Goal: Task Accomplishment & Management: Manage account settings

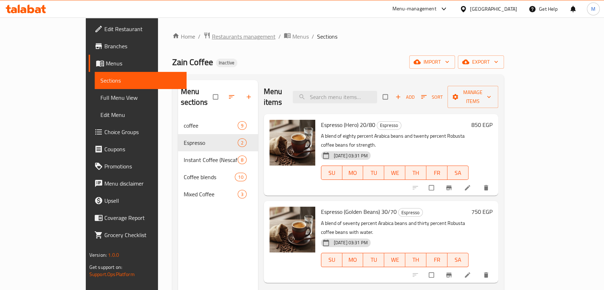
click at [212, 33] on span "Restaurants management" at bounding box center [244, 36] width 64 height 9
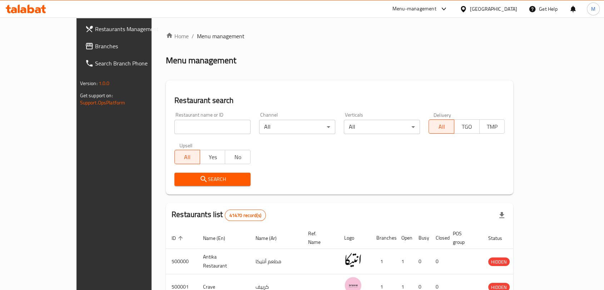
click at [170, 136] on div "Restaurant name or ID Restaurant name or ID" at bounding box center [212, 123] width 85 height 30
click at [174, 127] on input "search" at bounding box center [212, 127] width 76 height 14
paste input "LAFFET TANNOUR - لفة تنور"
drag, startPoint x: 194, startPoint y: 127, endPoint x: 173, endPoint y: 123, distance: 22.1
click at [174, 123] on input "LAFFET TANNOUR - لفة تنور" at bounding box center [212, 127] width 76 height 14
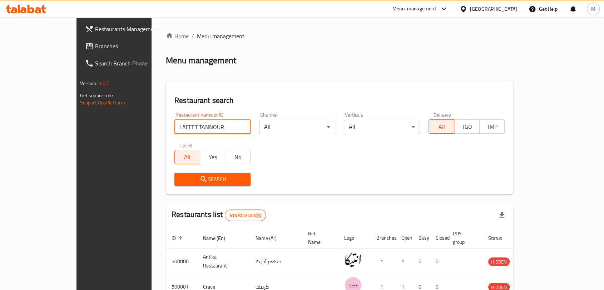
type input "LAFFET TANNOUR"
click button "Search" at bounding box center [212, 179] width 76 height 13
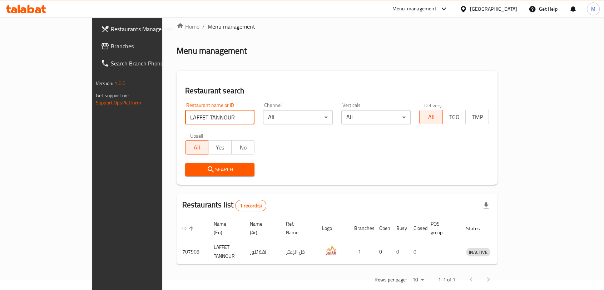
scroll to position [15, 0]
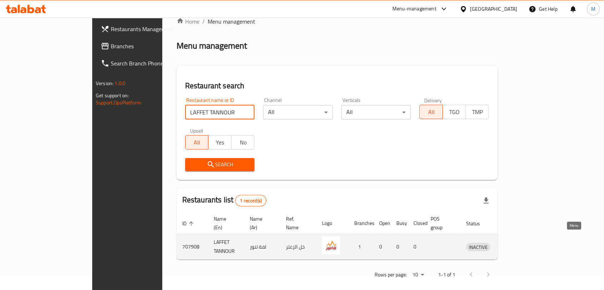
click at [513, 244] on icon "enhanced table" at bounding box center [509, 247] width 8 height 6
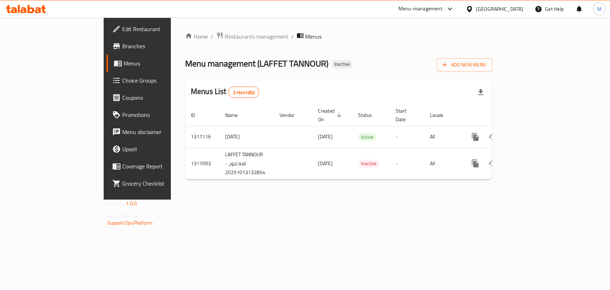
click at [122, 33] on span "Edit Restaurant" at bounding box center [161, 29] width 78 height 9
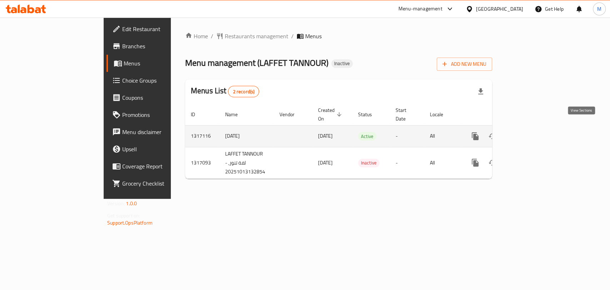
click at [535, 130] on link "enhanced table" at bounding box center [526, 136] width 17 height 17
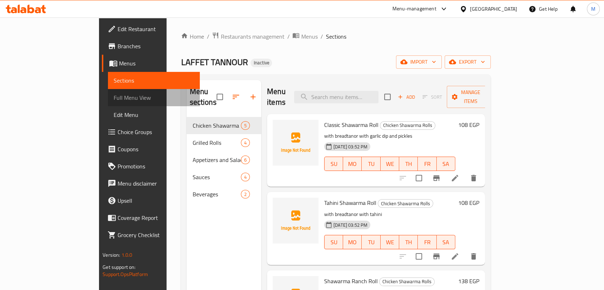
click at [114, 98] on span "Full Menu View" at bounding box center [154, 97] width 80 height 9
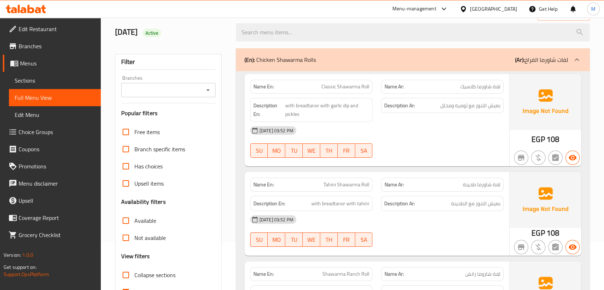
scroll to position [119, 0]
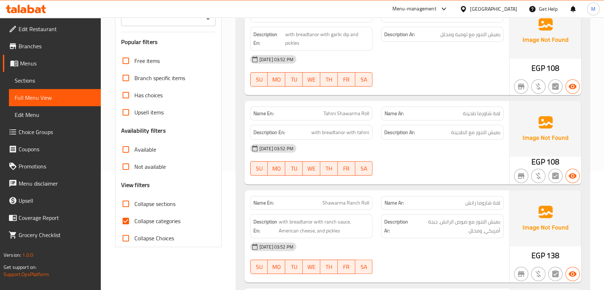
click at [132, 218] on input "Collapse categories" at bounding box center [125, 220] width 17 height 17
checkbox input "false"
click at [143, 202] on span "Collapse sections" at bounding box center [154, 203] width 41 height 9
click at [134, 202] on input "Collapse sections" at bounding box center [125, 203] width 17 height 17
checkbox input "true"
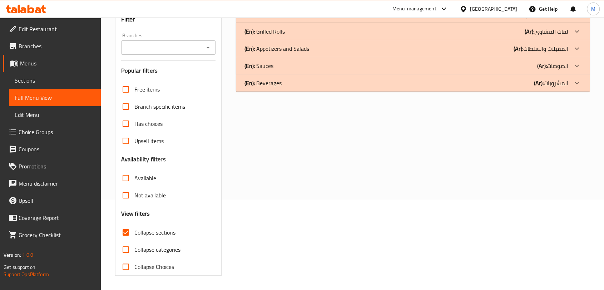
scroll to position [0, 0]
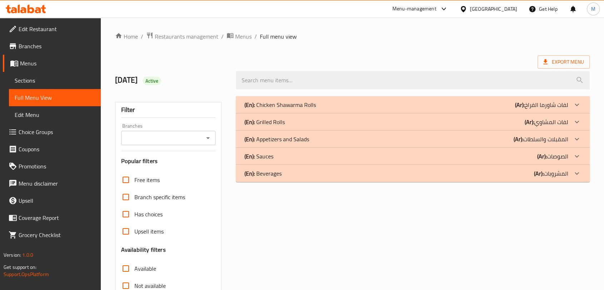
click at [370, 99] on div "(En): Chicken Shawarma Rolls (Ar): لفات شاورما الفراخ" at bounding box center [413, 104] width 354 height 17
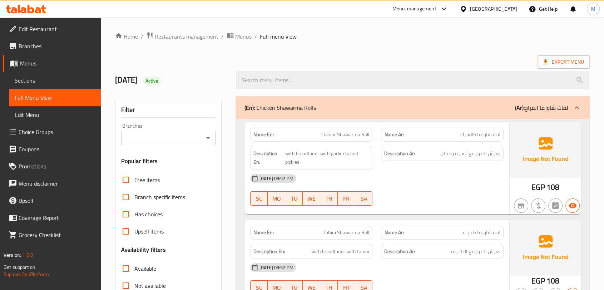
scroll to position [40, 0]
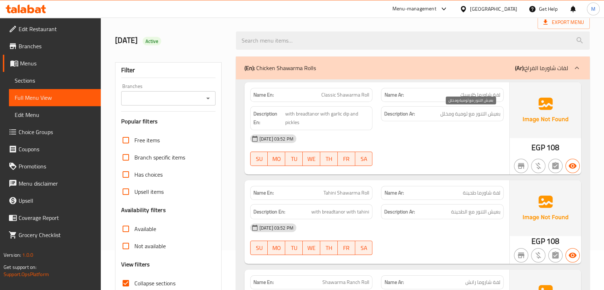
click at [495, 114] on span "بعيش التنور مع ثومية ومخلل" at bounding box center [470, 113] width 60 height 9
drag, startPoint x: 495, startPoint y: 114, endPoint x: 484, endPoint y: 114, distance: 11.8
click at [484, 114] on span "بعيش التنور مع ثومية ومخلل" at bounding box center [470, 113] width 60 height 9
copy span "بعيش التنور"
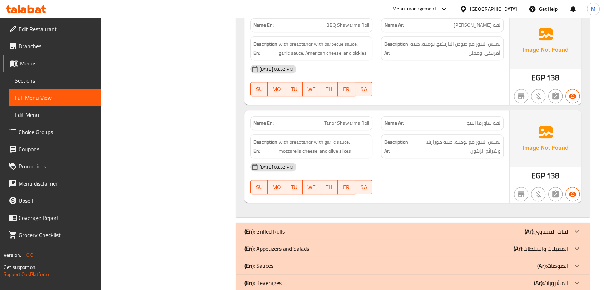
scroll to position [397, 0]
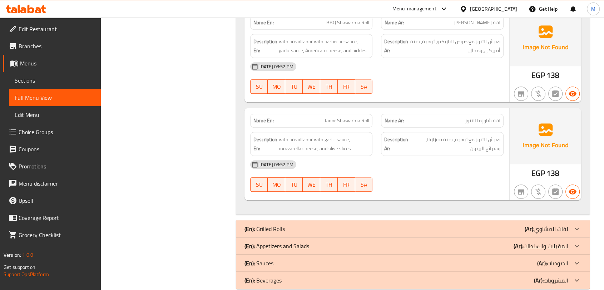
click at [474, 120] on span "لفة شاورما التنور" at bounding box center [482, 121] width 35 height 8
drag, startPoint x: 474, startPoint y: 120, endPoint x: 452, endPoint y: 117, distance: 21.6
click at [452, 117] on p "Name Ar: لفة شاورما التنور" at bounding box center [442, 121] width 116 height 8
copy span "التنور"
drag, startPoint x: 312, startPoint y: 139, endPoint x: 301, endPoint y: 138, distance: 11.2
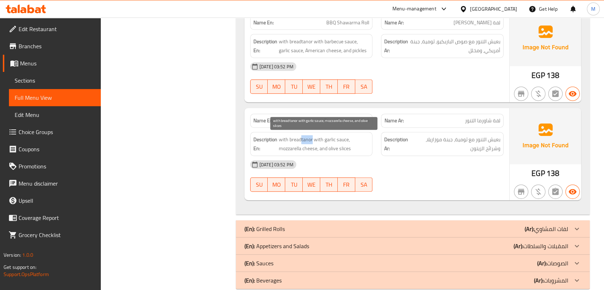
click at [301, 138] on span "with breadtanor with garlic sauce, mozzarella cheese, and olive slices" at bounding box center [324, 144] width 91 height 18
copy span "tanor"
click at [306, 137] on span "with breadtanor with garlic sauce, mozzarella cheese, and olive slices" at bounding box center [324, 144] width 91 height 18
drag, startPoint x: 306, startPoint y: 137, endPoint x: 300, endPoint y: 139, distance: 5.5
click at [300, 139] on span "with breadtanor with garlic sauce, mozzarella cheese, and olive slices" at bounding box center [324, 144] width 91 height 18
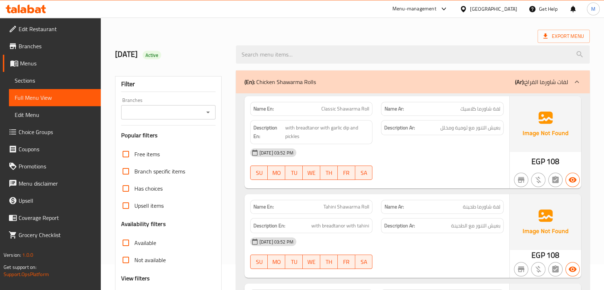
scroll to position [0, 0]
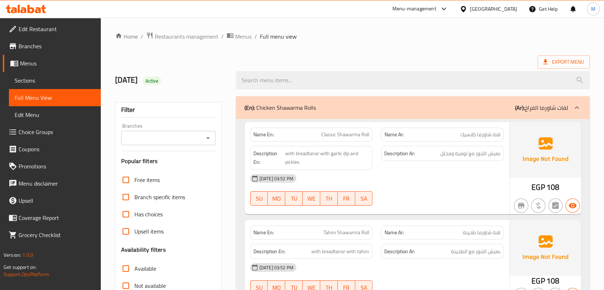
click at [373, 107] on div "(En): Chicken Shawarma Rolls (Ar): لفات شاورما الفراخ" at bounding box center [406, 107] width 324 height 9
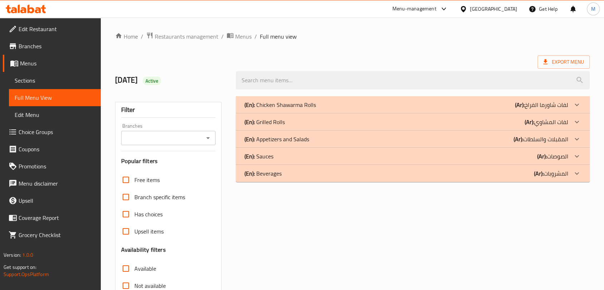
click at [341, 123] on div "(En): Grilled Rolls (Ar): لفات المشاوي" at bounding box center [406, 122] width 324 height 9
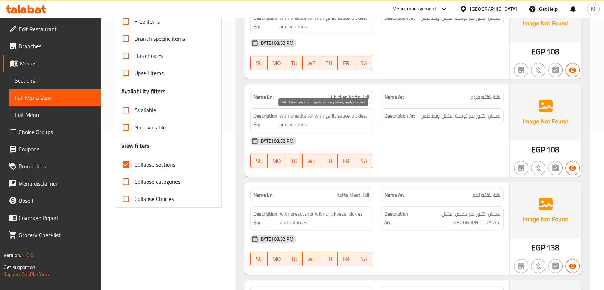
scroll to position [159, 0]
click at [304, 116] on span "with breadtanor with garlic sauce, pickles, and potatoes" at bounding box center [324, 120] width 90 height 18
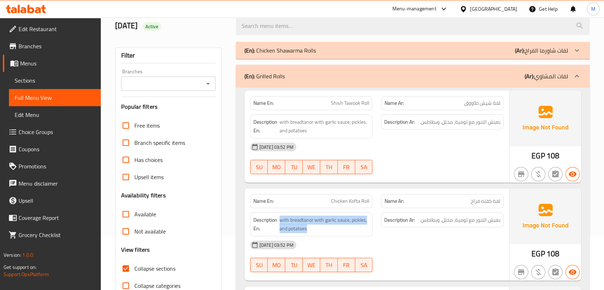
scroll to position [40, 0]
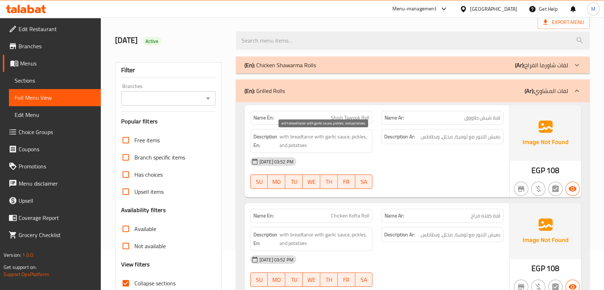
click at [329, 137] on span "with breadtanor with garlic sauce, pickles, and potatoes" at bounding box center [324, 141] width 90 height 18
drag, startPoint x: 329, startPoint y: 137, endPoint x: 345, endPoint y: 139, distance: 15.6
click at [345, 139] on span "with breadtanor with garlic sauce, pickles, and potatoes" at bounding box center [324, 141] width 90 height 18
copy span "garlic sauce"
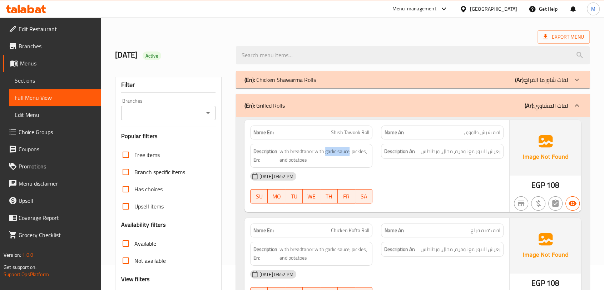
scroll to position [0, 0]
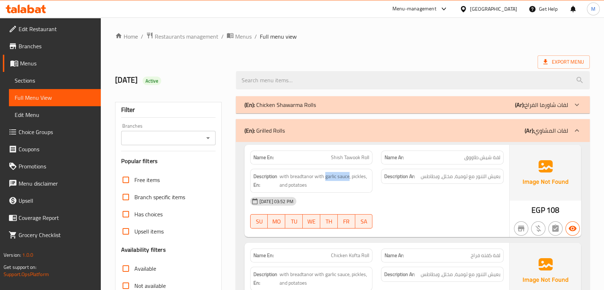
click at [325, 102] on div "(En): Chicken Shawarma Rolls (Ar): لفات شاورما الفراخ" at bounding box center [406, 104] width 324 height 9
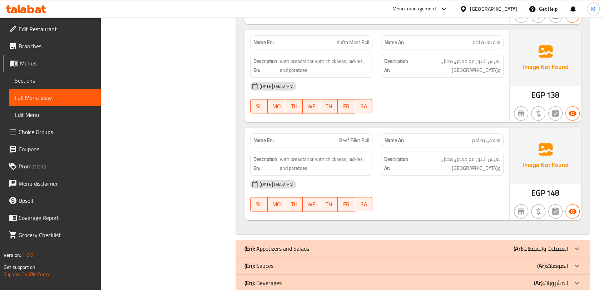
scroll to position [823, 0]
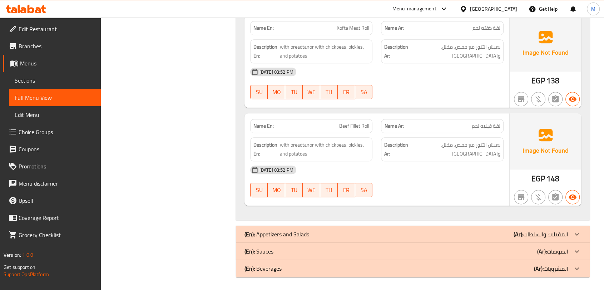
click at [364, 230] on div "(En): Appetizers and Salads (Ar): المقبلات والسلطات" at bounding box center [406, 234] width 324 height 9
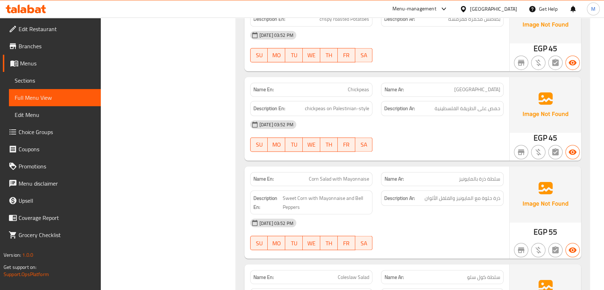
scroll to position [1181, 0]
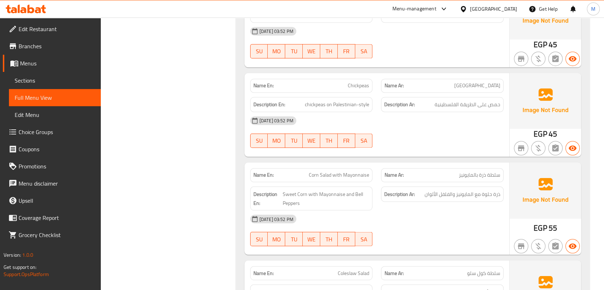
click at [340, 174] on span "Corn Salad with Mayonnaise" at bounding box center [339, 175] width 60 height 8
click at [463, 194] on span "ذرة حلوة مع المايونيز والفلفل الألوان" at bounding box center [463, 193] width 76 height 9
click at [376, 194] on div "Description En: Sweet Corn with Mayonnaise and Bell Peppers" at bounding box center [311, 198] width 131 height 33
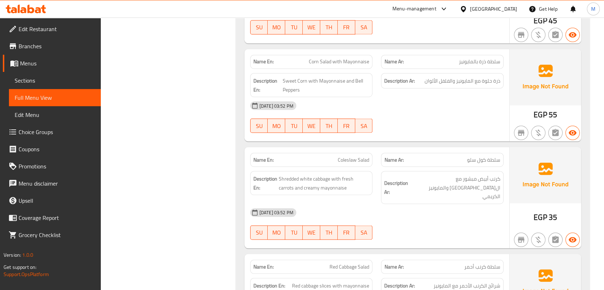
scroll to position [1300, 0]
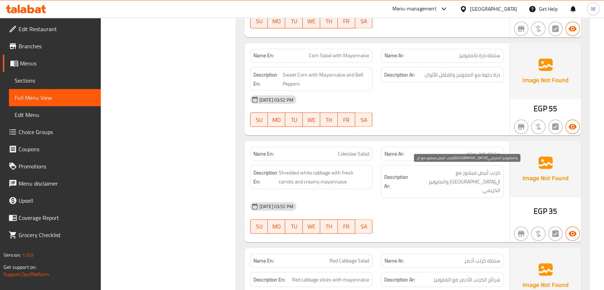
click at [439, 177] on span "كرنب أبيض مبشور مع الجزر الطازج والمايونيز الكريمي" at bounding box center [455, 181] width 91 height 26
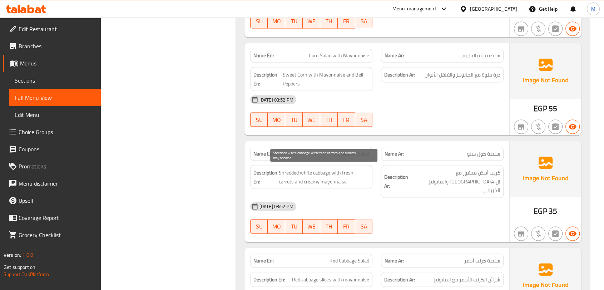
click at [341, 174] on span "Shredded white cabbage with fresh carrots and creamy mayonnaise" at bounding box center [324, 177] width 91 height 18
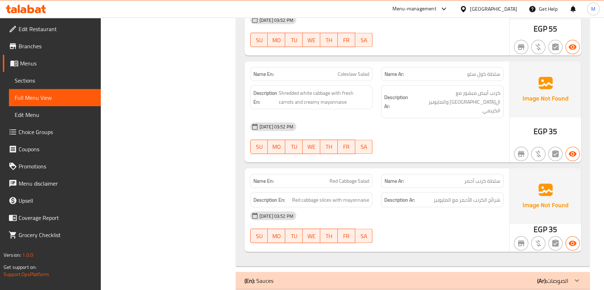
scroll to position [1400, 0]
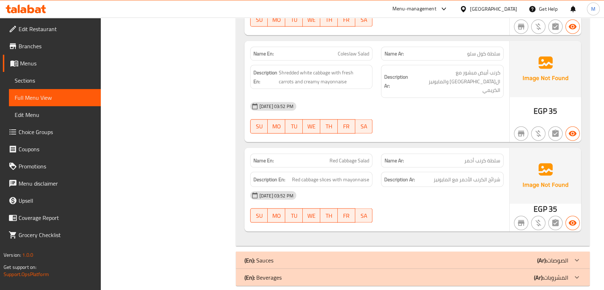
click at [392, 256] on div "(En): Sauces (Ar): الصوصات" at bounding box center [406, 260] width 324 height 9
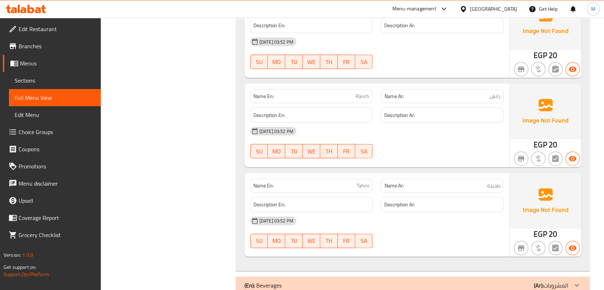
scroll to position [1781, 0]
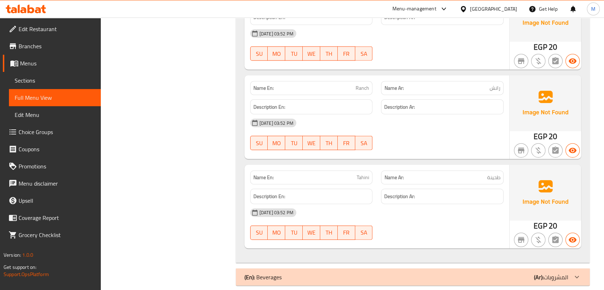
click at [415, 273] on div "(En): Beverages (Ar): المشروبات" at bounding box center [406, 277] width 324 height 9
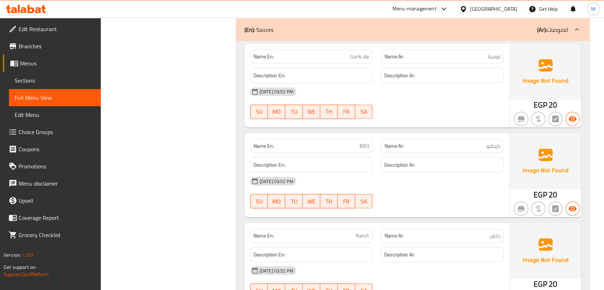
scroll to position [1619, 0]
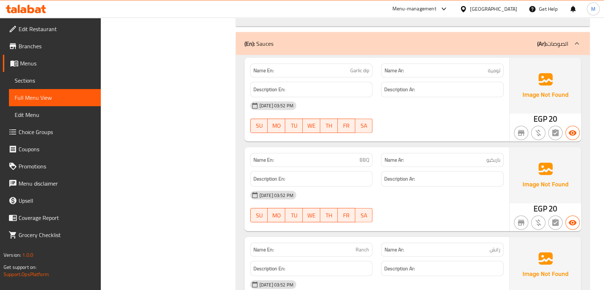
click at [467, 11] on icon at bounding box center [464, 9] width 8 height 8
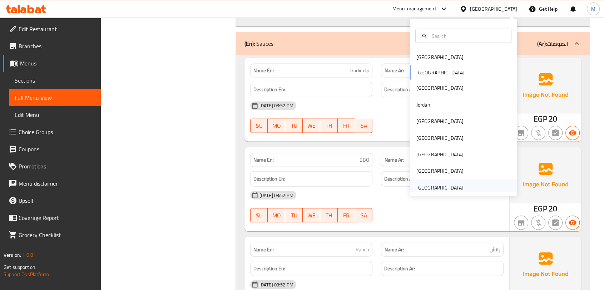
click at [429, 184] on div "United Arab Emirates" at bounding box center [439, 188] width 47 height 8
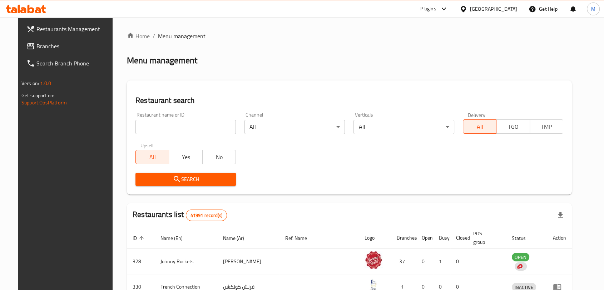
click at [165, 122] on input "search" at bounding box center [185, 127] width 100 height 14
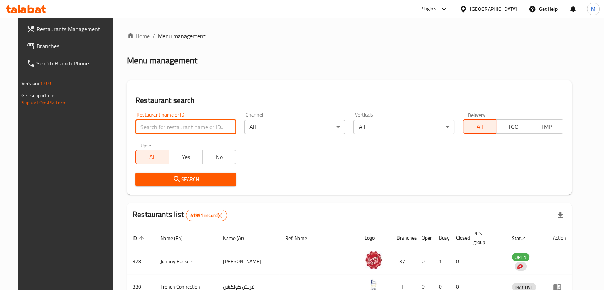
paste input "Burgeritza"
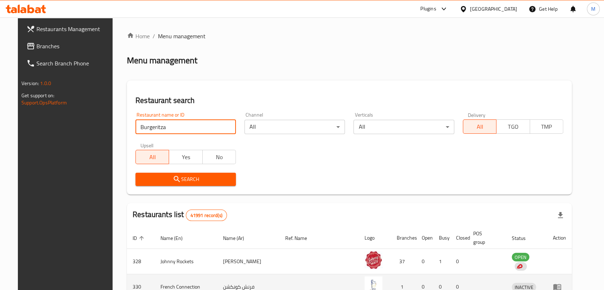
type input "Burgeritza"
click button "Search" at bounding box center [185, 179] width 100 height 13
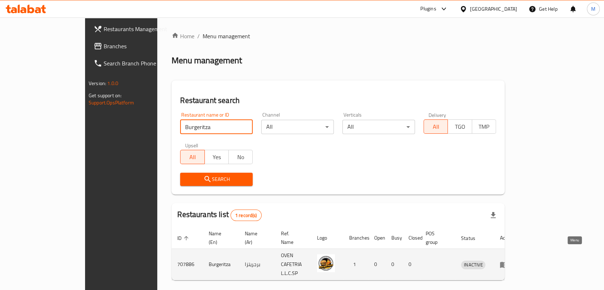
click at [508, 260] on icon "enhanced table" at bounding box center [504, 264] width 9 height 9
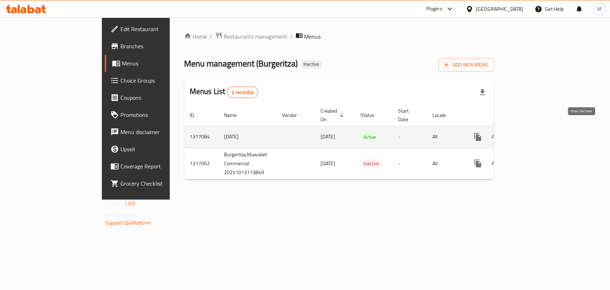
click at [534, 133] on icon "enhanced table" at bounding box center [529, 137] width 9 height 9
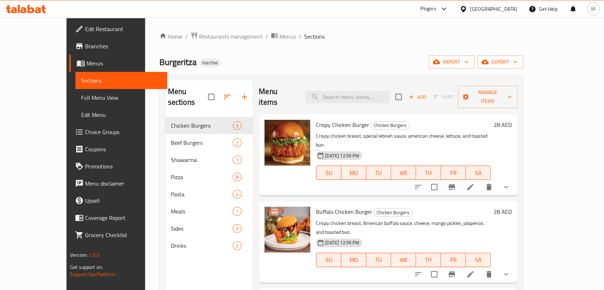
click at [81, 95] on span "Full Menu View" at bounding box center [121, 97] width 80 height 9
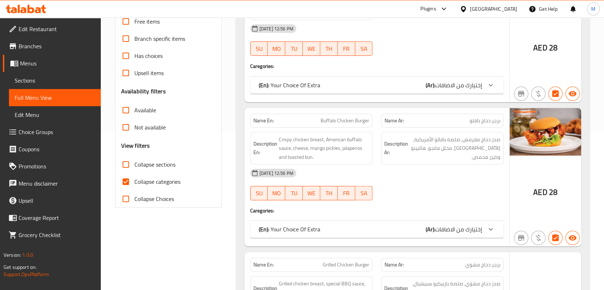
scroll to position [159, 0]
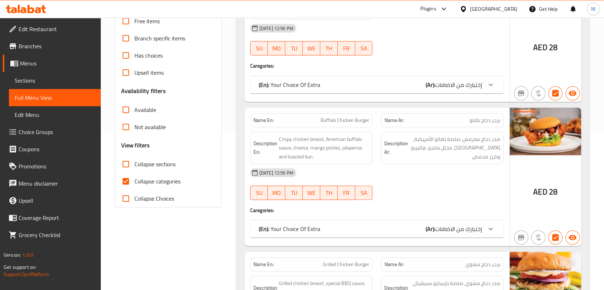
click at [122, 179] on input "Collapse categories" at bounding box center [125, 181] width 17 height 17
checkbox input "false"
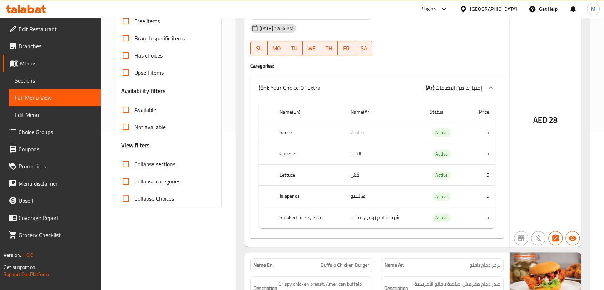
click at [129, 166] on input "Collapse sections" at bounding box center [125, 163] width 17 height 17
checkbox input "true"
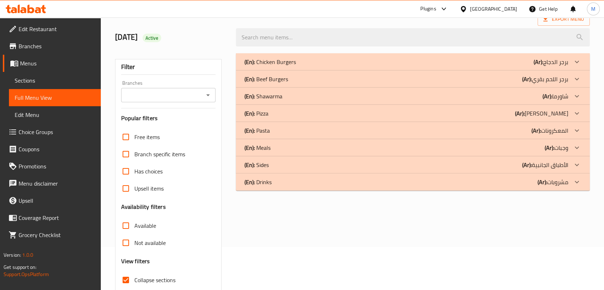
scroll to position [11, 0]
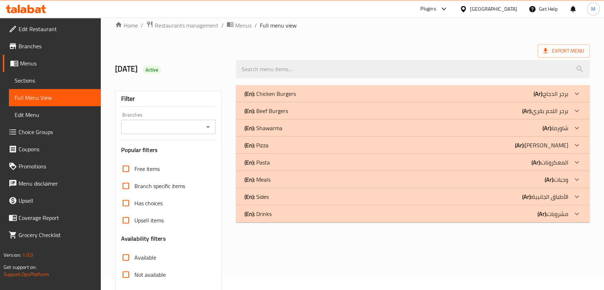
click at [283, 146] on div "(En): Pizza (Ar): بيتزا" at bounding box center [406, 145] width 324 height 9
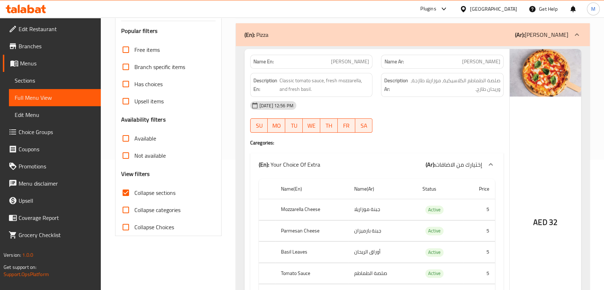
scroll to position [90, 0]
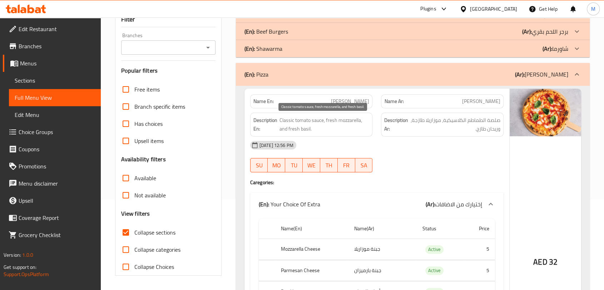
click at [345, 120] on span "Classic tomato sauce, fresh mozzarella, and fresh basil." at bounding box center [324, 125] width 90 height 18
click at [348, 125] on span "Classic tomato sauce, fresh mozzarella, and fresh basil." at bounding box center [324, 125] width 90 height 18
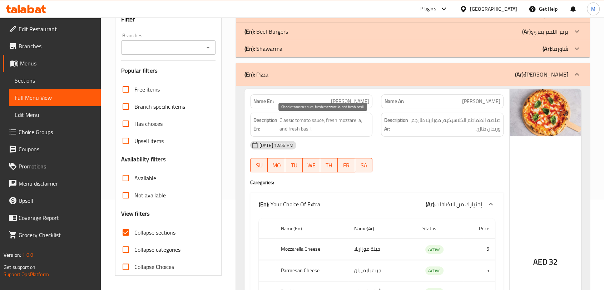
click at [348, 125] on span "Classic tomato sauce, fresh mozzarella, and fresh basil." at bounding box center [324, 125] width 90 height 18
click at [321, 120] on span "Classic tomato sauce, fresh mozzarella, and fresh basil." at bounding box center [324, 125] width 90 height 18
click at [321, 119] on span "Classic tomato sauce, fresh mozzarella, and fresh basil." at bounding box center [324, 125] width 90 height 18
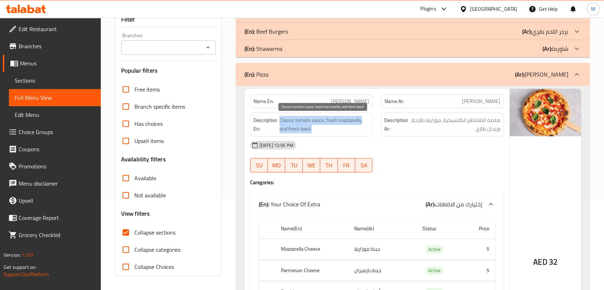
click at [321, 119] on span "Classic tomato sauce, fresh mozzarella, and fresh basil." at bounding box center [324, 125] width 90 height 18
click at [330, 134] on div "Description En: Classic tomato sauce, fresh mozzarella, and fresh basil." at bounding box center [311, 125] width 123 height 24
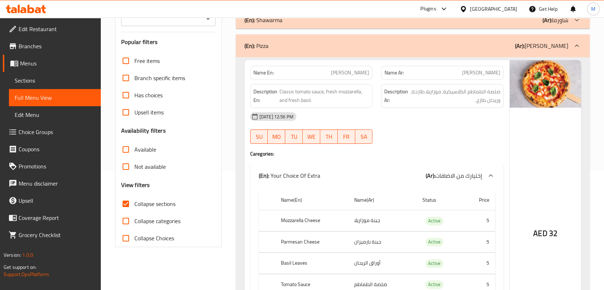
scroll to position [118, 0]
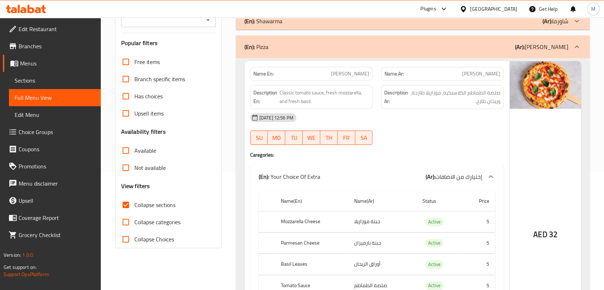
click at [378, 54] on div "(En): Pizza (Ar): بيتزا" at bounding box center [413, 46] width 354 height 23
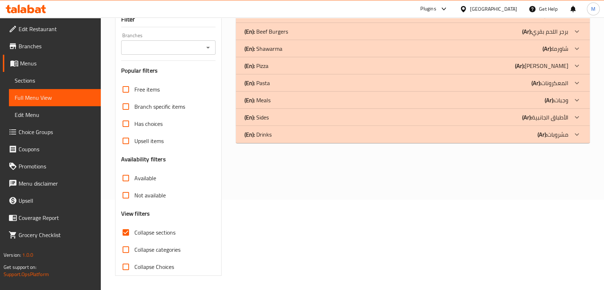
scroll to position [90, 0]
click at [386, 141] on div "(En): Drinks (Ar): مشروبات" at bounding box center [413, 134] width 354 height 17
click at [393, 134] on div "(En): Drinks (Ar): مشروبات" at bounding box center [406, 134] width 324 height 9
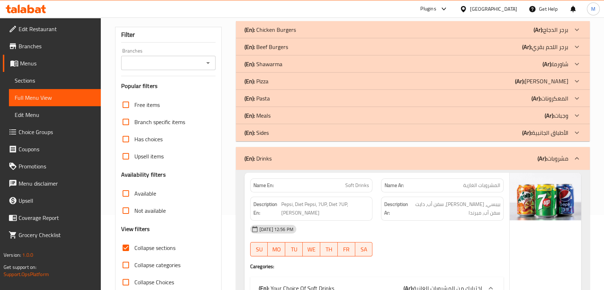
scroll to position [79, 0]
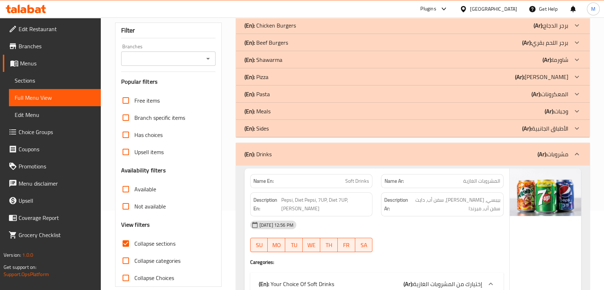
click at [396, 151] on div "(En): Drinks (Ar): مشروبات" at bounding box center [406, 154] width 324 height 9
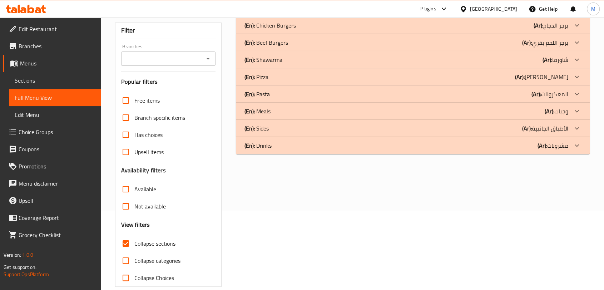
click at [377, 128] on div "(En): Sides (Ar): الأطباق الجانبية" at bounding box center [406, 128] width 324 height 9
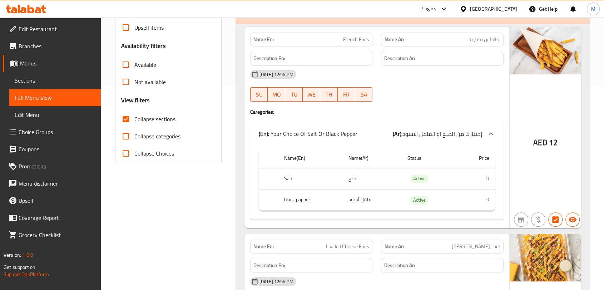
scroll to position [159, 0]
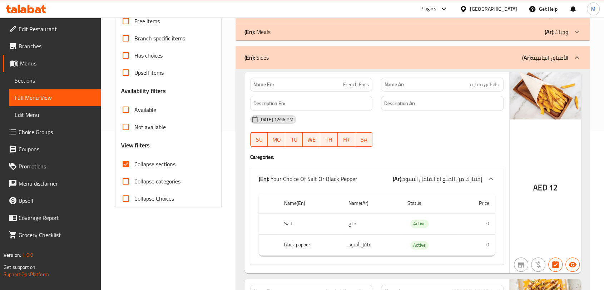
click at [392, 65] on div "(En): Sides (Ar): الأطباق الجانبية" at bounding box center [413, 57] width 354 height 23
click at [374, 68] on div "(En): Sides (Ar): الأطباق الجانبية" at bounding box center [413, 57] width 354 height 23
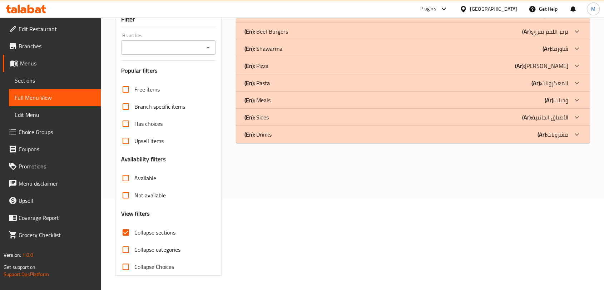
scroll to position [90, 0]
click at [350, 102] on div "(En): Meals (Ar): وجبات" at bounding box center [406, 100] width 324 height 9
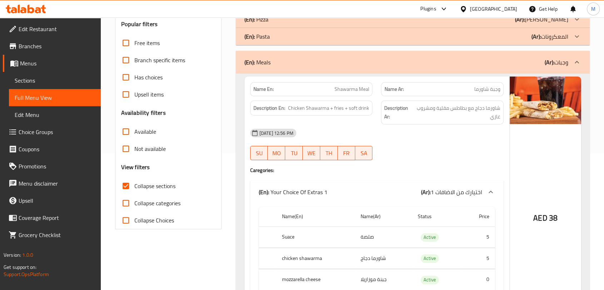
scroll to position [46, 0]
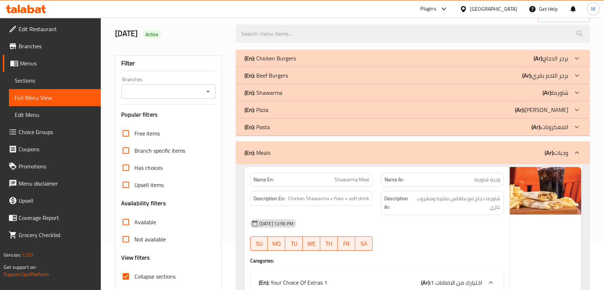
click at [377, 158] on div "(En): Meals (Ar): وجبات" at bounding box center [413, 152] width 354 height 23
click at [318, 148] on div "(En): Meals (Ar): وجبات" at bounding box center [406, 152] width 324 height 9
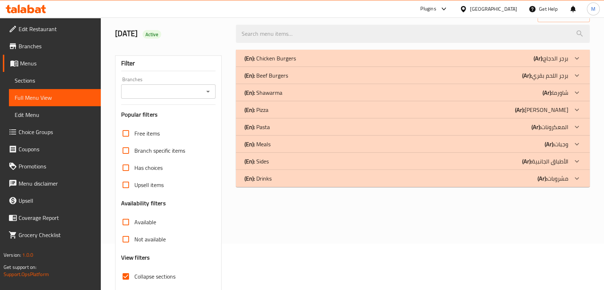
click at [296, 130] on div "(En): Pasta (Ar): المعكرونات" at bounding box center [406, 127] width 324 height 9
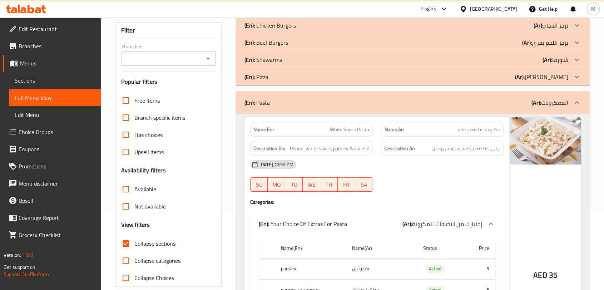
scroll to position [0, 0]
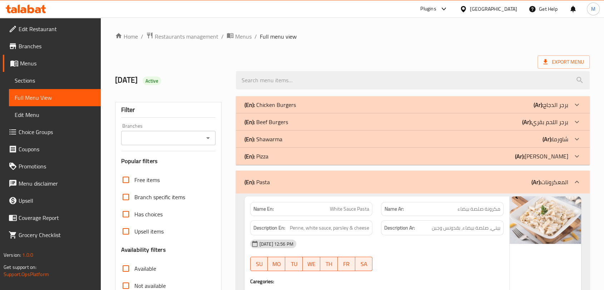
click at [397, 179] on div "(En): Pasta (Ar): المعكرونات" at bounding box center [406, 182] width 324 height 9
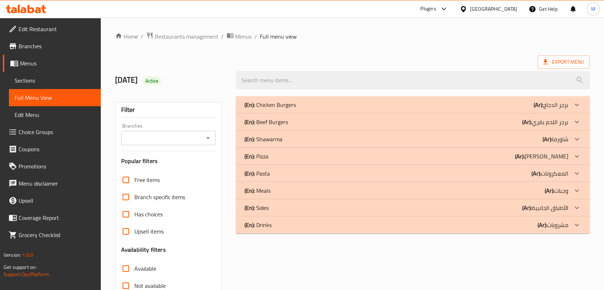
click at [300, 158] on div "(En): Pizza (Ar): بيتزا" at bounding box center [406, 156] width 324 height 9
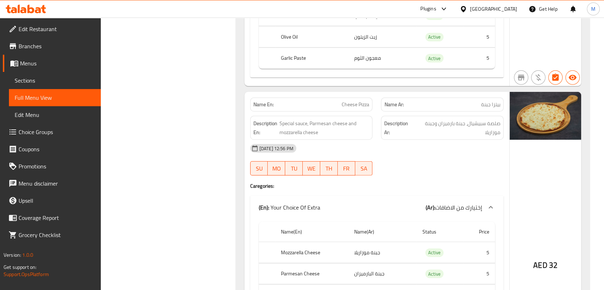
scroll to position [2025, 0]
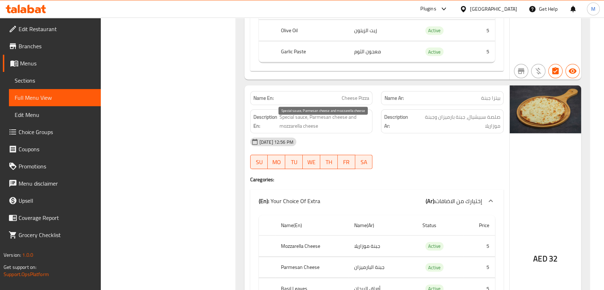
click at [297, 130] on span "Special sauce, Parmesan cheese and mozzarella cheese" at bounding box center [324, 122] width 90 height 18
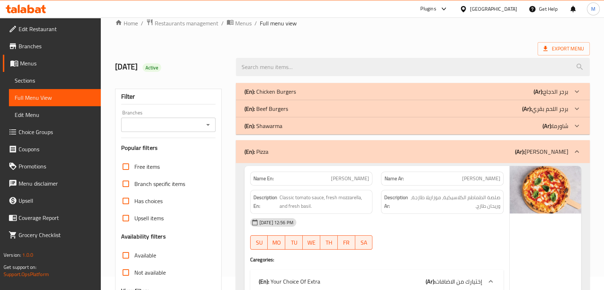
scroll to position [0, 0]
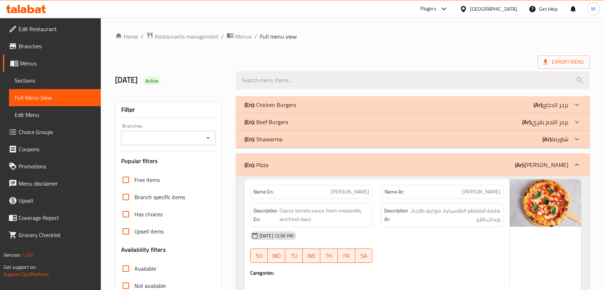
click at [34, 86] on link "Sections" at bounding box center [55, 80] width 92 height 17
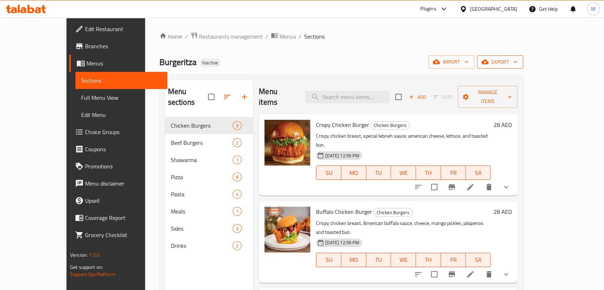
click at [518, 66] on span "export" at bounding box center [500, 62] width 35 height 9
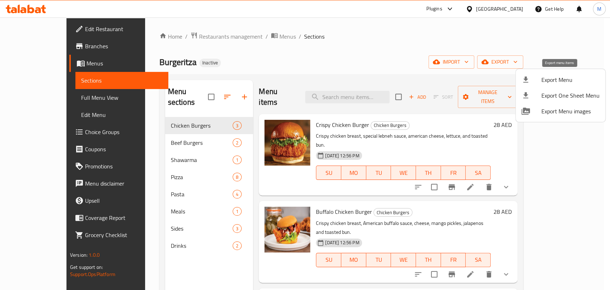
click at [562, 84] on span "Export Menu" at bounding box center [570, 79] width 58 height 9
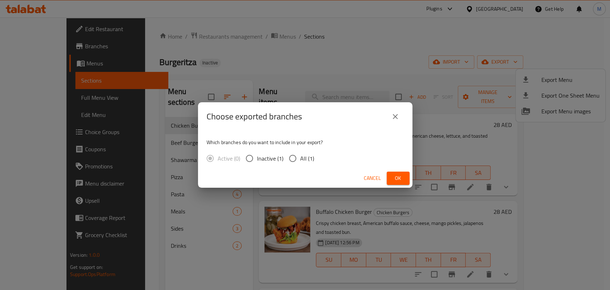
click at [306, 159] on span "All (1)" at bounding box center [307, 158] width 14 height 9
click at [300, 159] on input "All (1)" at bounding box center [292, 158] width 15 height 15
radio input "true"
click at [392, 175] on span "Ok" at bounding box center [397, 178] width 11 height 9
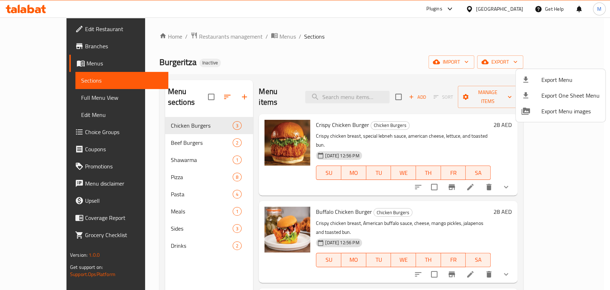
click at [35, 102] on div at bounding box center [305, 145] width 610 height 290
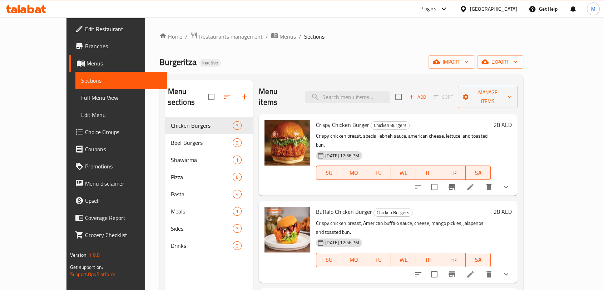
drag, startPoint x: 62, startPoint y: 102, endPoint x: 76, endPoint y: 112, distance: 17.5
click at [75, 102] on link "Full Menu View" at bounding box center [121, 97] width 92 height 17
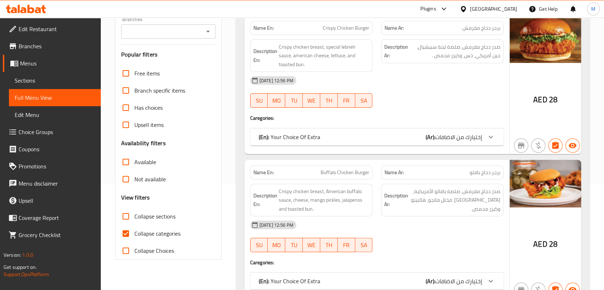
scroll to position [159, 0]
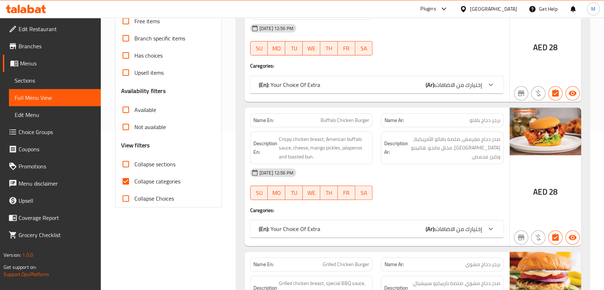
click at [125, 183] on input "Collapse categories" at bounding box center [125, 181] width 17 height 17
checkbox input "false"
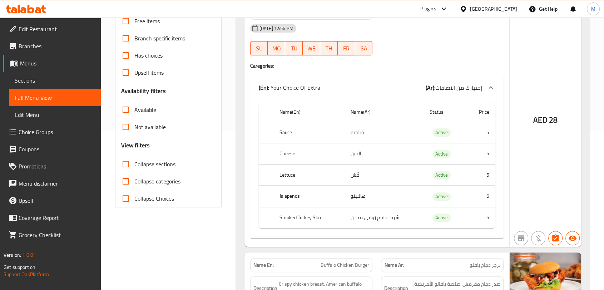
click at [129, 163] on input "Collapse sections" at bounding box center [125, 163] width 17 height 17
checkbox input "true"
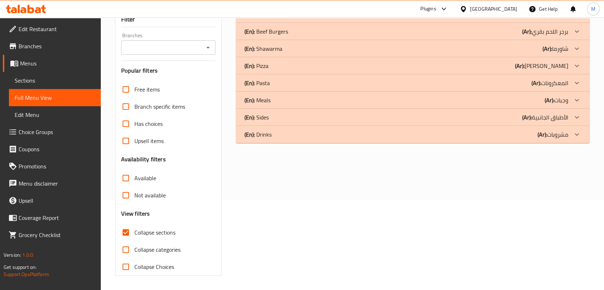
scroll to position [90, 0]
click at [268, 136] on p "(En): Drinks" at bounding box center [257, 134] width 27 height 9
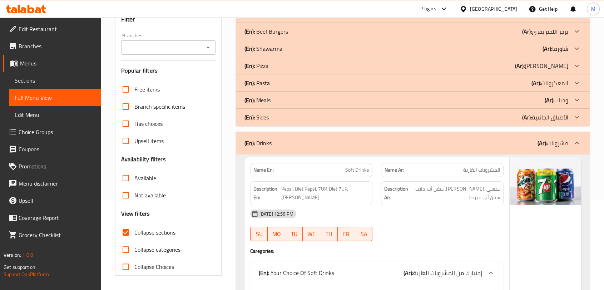
click at [274, 123] on div "(En): Sides (Ar): الأطباق الجانبية" at bounding box center [413, 117] width 354 height 17
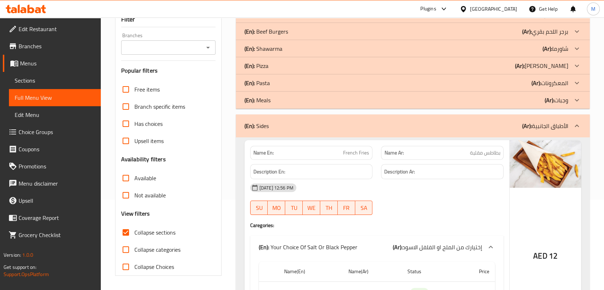
click at [276, 105] on div "(En): Meals (Ar): وجبات" at bounding box center [413, 99] width 354 height 17
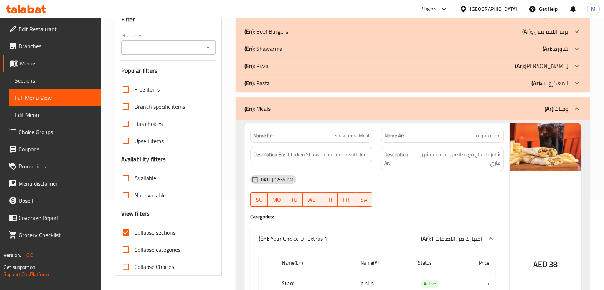
click at [277, 85] on div "(En): Pasta (Ar): المعكرونات" at bounding box center [406, 83] width 324 height 9
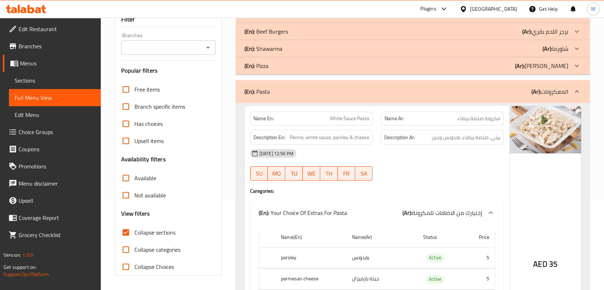
click at [287, 71] on div "(En): Pizza (Ar): بيتزا" at bounding box center [413, 65] width 354 height 17
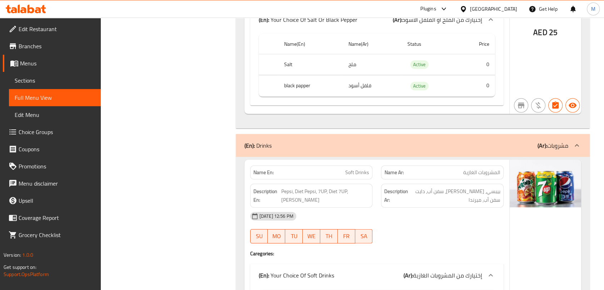
scroll to position [4778, 0]
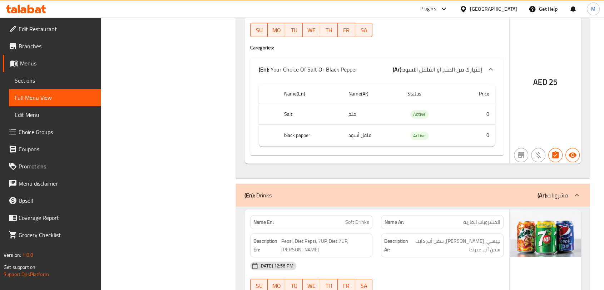
click at [469, 7] on div at bounding box center [465, 9] width 10 height 8
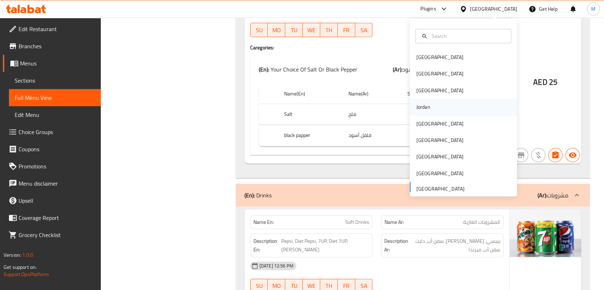
click at [419, 106] on div "Jordan" at bounding box center [423, 107] width 14 height 8
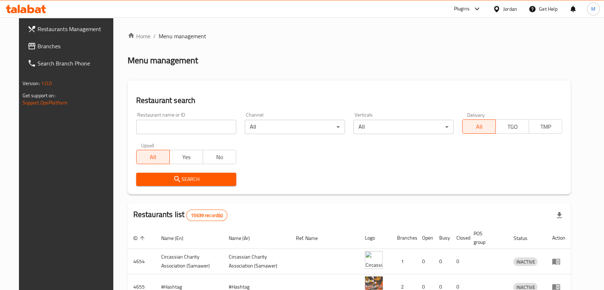
click at [169, 124] on input "search" at bounding box center [186, 127] width 100 height 14
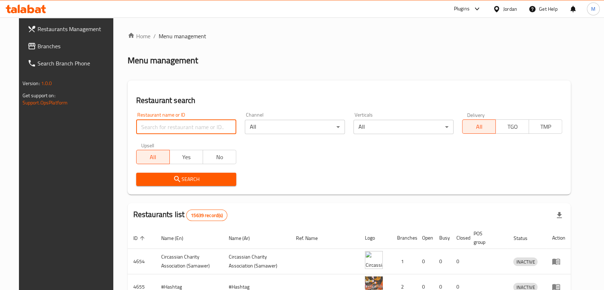
paste input "حلويات الشام"
type input "حلويات الشام"
click button "Search" at bounding box center [186, 179] width 100 height 13
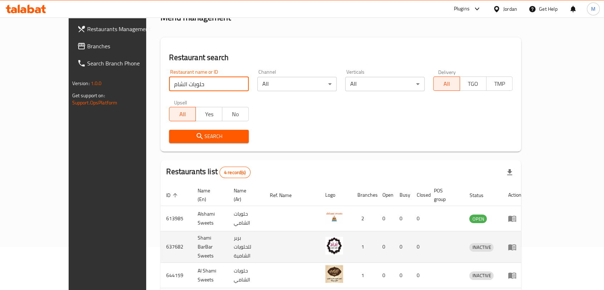
scroll to position [90, 0]
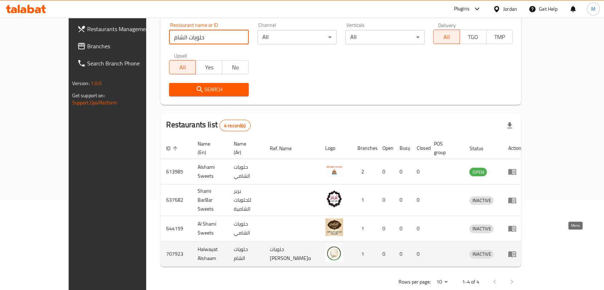
click at [516, 249] on icon "enhanced table" at bounding box center [512, 253] width 9 height 9
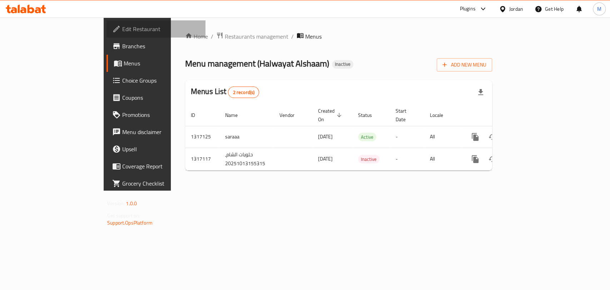
click at [107, 34] on link "Edit Restaurant" at bounding box center [156, 28] width 99 height 17
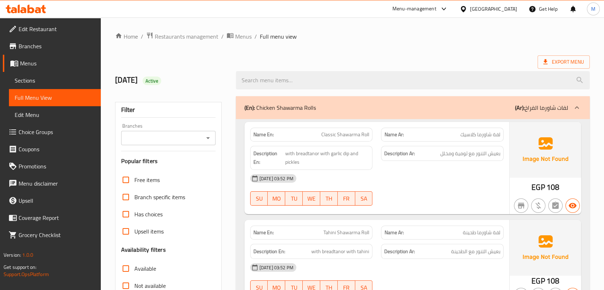
click at [51, 80] on span "Sections" at bounding box center [55, 80] width 80 height 9
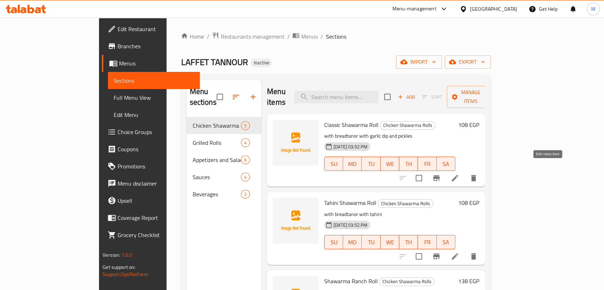
click at [458, 175] on icon at bounding box center [455, 178] width 6 height 6
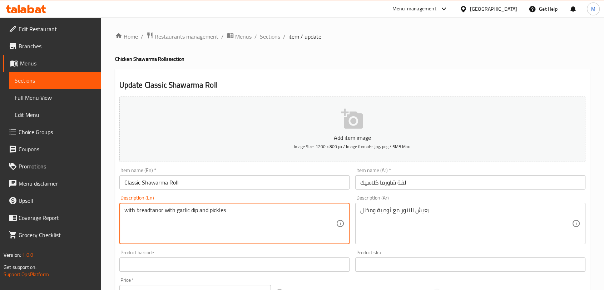
drag, startPoint x: 162, startPoint y: 211, endPoint x: 150, endPoint y: 209, distance: 12.3
click at [136, 212] on textarea "with bread with garlic dip and pickles" at bounding box center [230, 224] width 212 height 34
paste textarea "Tannour"
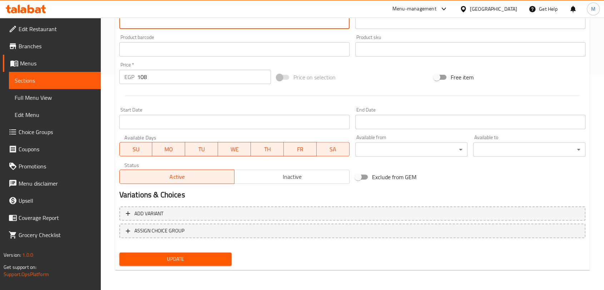
type textarea "with Tannour bread with garlic dip and pickles"
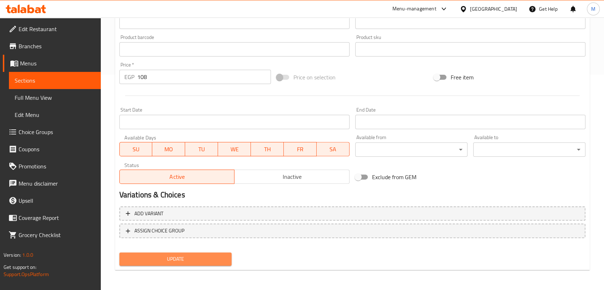
click at [177, 261] on span "Update" at bounding box center [175, 258] width 101 height 9
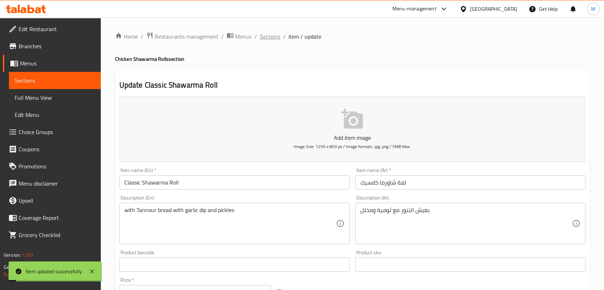
click at [275, 39] on span "Sections" at bounding box center [270, 36] width 20 height 9
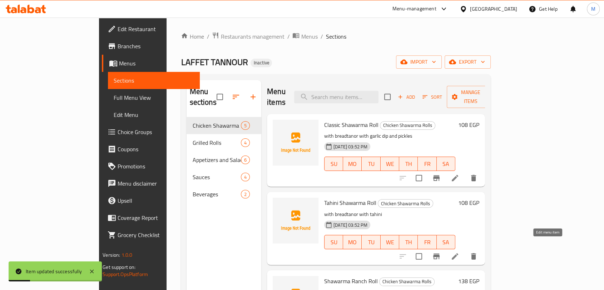
click at [459, 252] on icon at bounding box center [455, 256] width 9 height 9
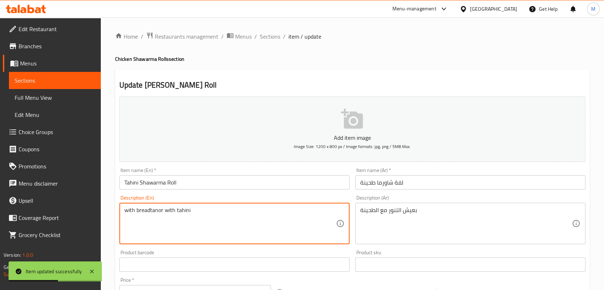
drag, startPoint x: 162, startPoint y: 212, endPoint x: 149, endPoint y: 211, distance: 13.6
click at [135, 213] on textarea "with bread with tahini" at bounding box center [230, 224] width 212 height 34
click at [136, 212] on textarea "with bread with tahini" at bounding box center [230, 224] width 212 height 34
paste textarea "Tannour"
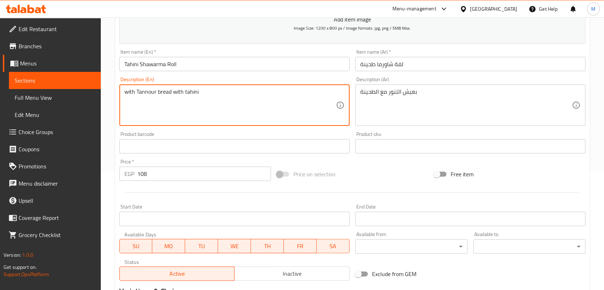
scroll to position [198, 0]
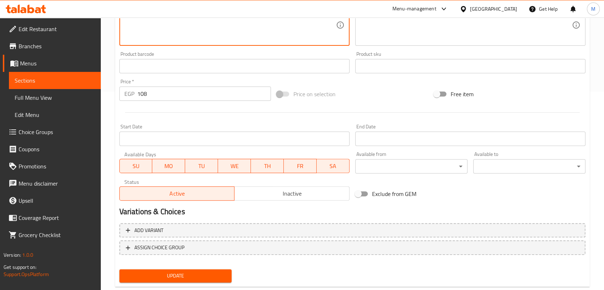
type textarea "with Tannour bread with tahini"
click at [177, 269] on button "Update" at bounding box center [175, 275] width 112 height 13
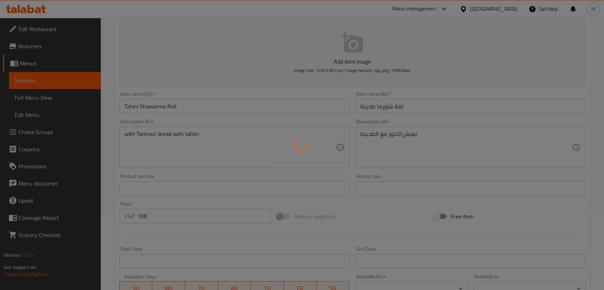
scroll to position [0, 0]
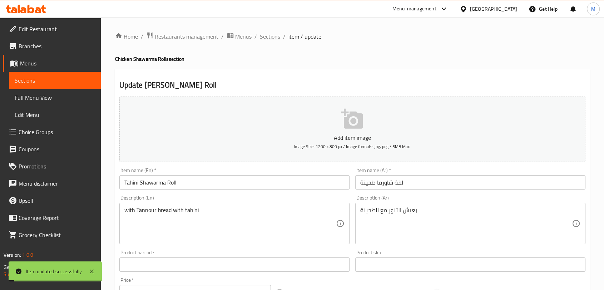
click at [271, 38] on span "Sections" at bounding box center [270, 36] width 20 height 9
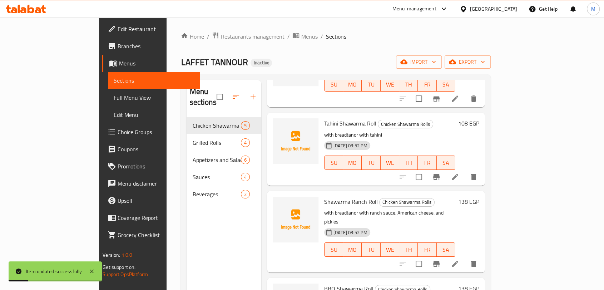
scroll to position [118, 0]
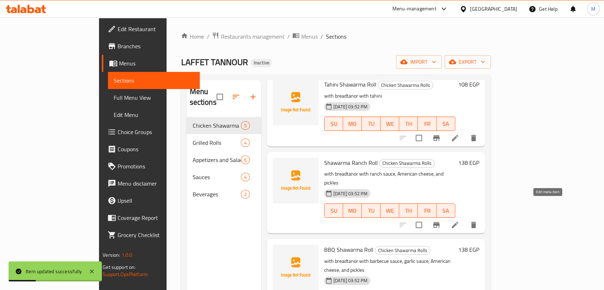
click at [459, 221] on icon at bounding box center [455, 225] width 9 height 9
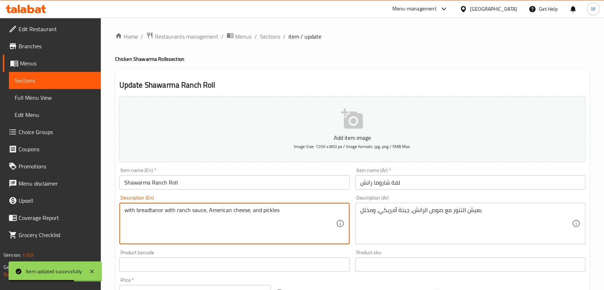
drag, startPoint x: 163, startPoint y: 211, endPoint x: 150, endPoint y: 210, distance: 12.9
click at [136, 209] on textarea "with bread with ranch sauce, American cheese, and pickles" at bounding box center [230, 224] width 212 height 34
paste textarea "Tannour"
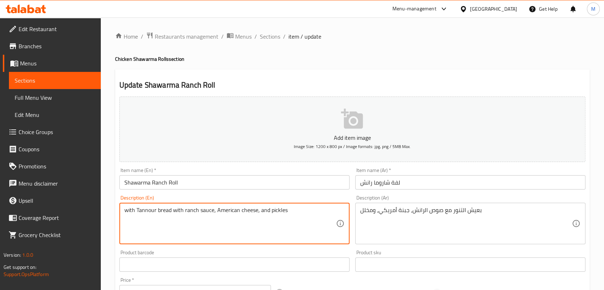
scroll to position [215, 0]
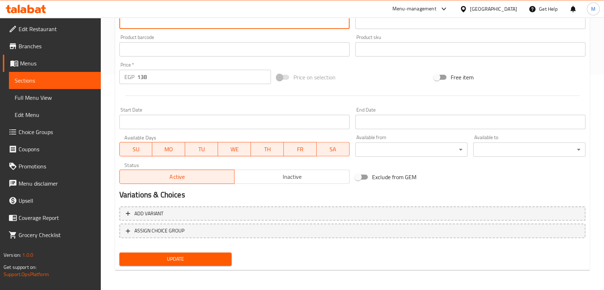
type textarea "with Tannour bread with ranch sauce, American cheese, and pickles"
drag, startPoint x: 166, startPoint y: 255, endPoint x: 163, endPoint y: 235, distance: 20.3
click at [166, 255] on span "Update" at bounding box center [175, 258] width 101 height 9
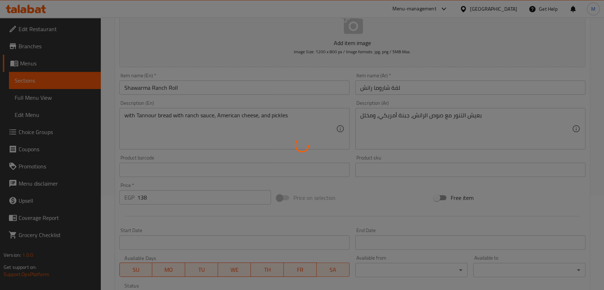
scroll to position [0, 0]
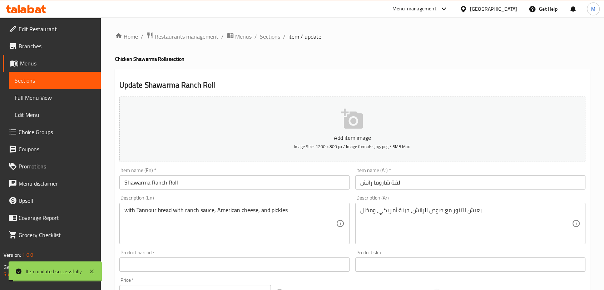
click at [269, 36] on span "Sections" at bounding box center [270, 36] width 20 height 9
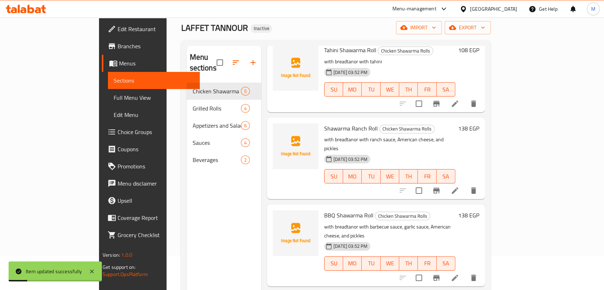
scroll to position [100, 0]
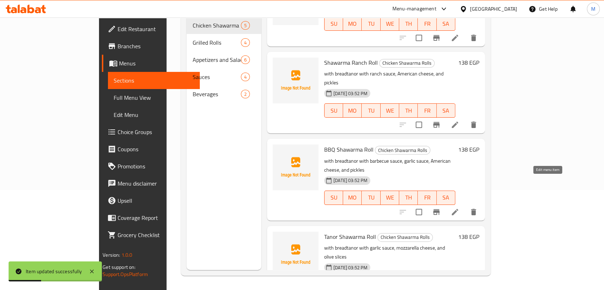
click at [458, 209] on icon at bounding box center [455, 212] width 6 height 6
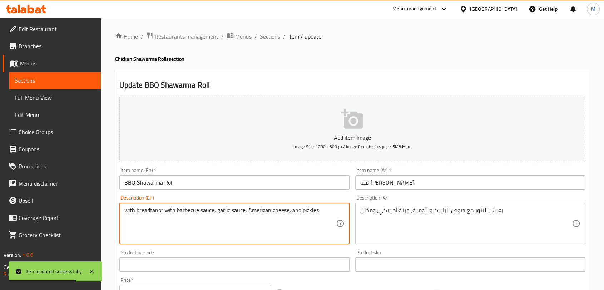
drag, startPoint x: 162, startPoint y: 211, endPoint x: 150, endPoint y: 209, distance: 11.9
click at [136, 209] on textarea "with bread with barbecue sauce, garlic sauce, American cheese, and pickles" at bounding box center [230, 224] width 212 height 34
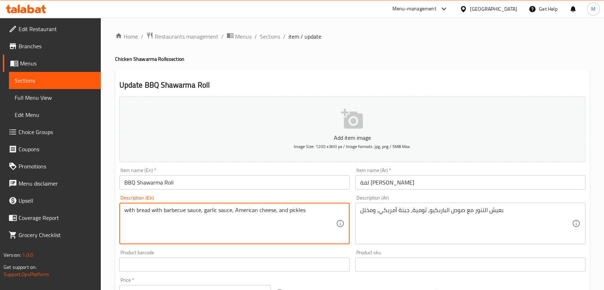
paste textarea "Tannour"
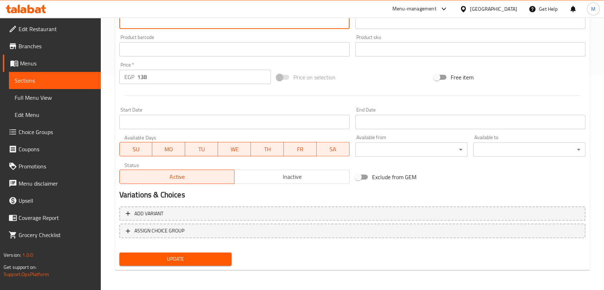
type textarea "with Tannour bread with barbecue sauce, garlic sauce, American cheese, and pick…"
click at [168, 257] on span "Update" at bounding box center [175, 258] width 101 height 9
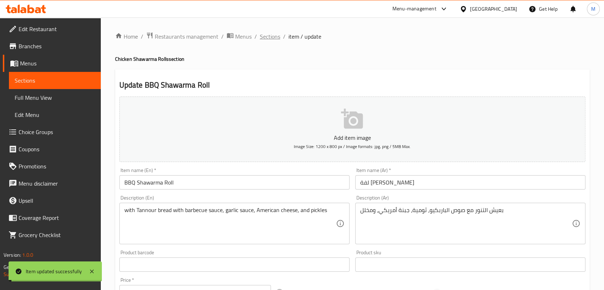
click at [274, 36] on span "Sections" at bounding box center [270, 36] width 20 height 9
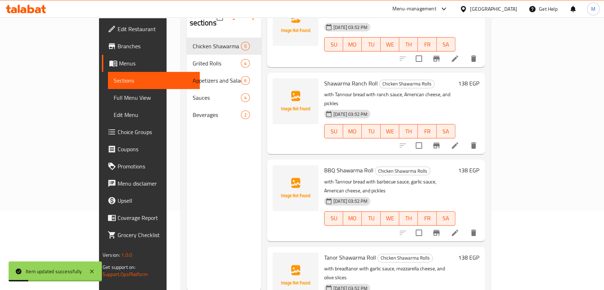
scroll to position [100, 0]
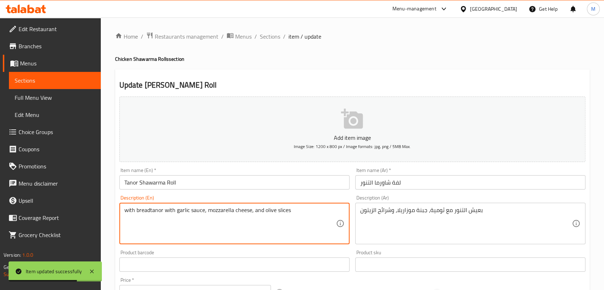
drag, startPoint x: 163, startPoint y: 213, endPoint x: 150, endPoint y: 212, distance: 12.9
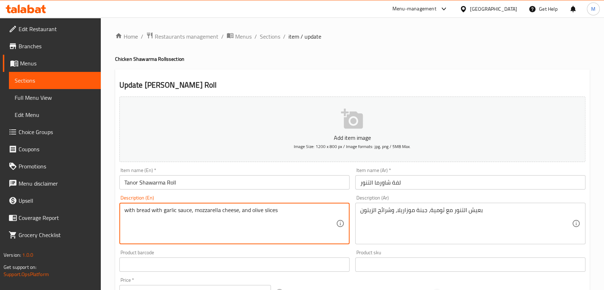
click at [136, 211] on textarea "with bread with garlic sauce, mozzarella cheese, and olive slices" at bounding box center [230, 224] width 212 height 34
paste textarea "Tannour"
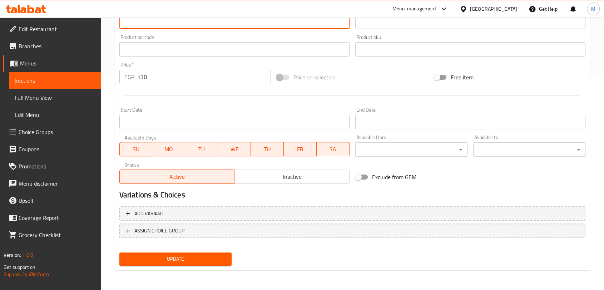
type textarea "with Tannour bread with garlic sauce, mozzarella cheese, and olive slices"
click at [177, 257] on span "Update" at bounding box center [175, 258] width 101 height 9
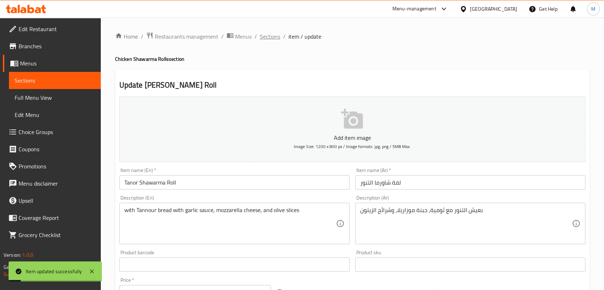
click at [272, 38] on span "Sections" at bounding box center [270, 36] width 20 height 9
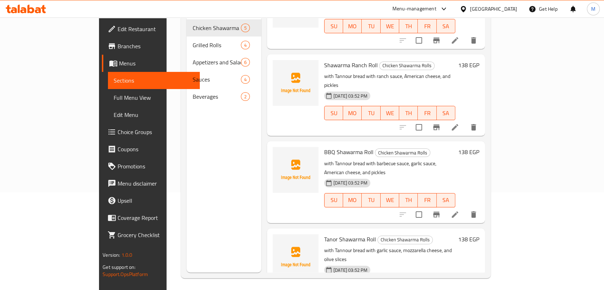
scroll to position [100, 0]
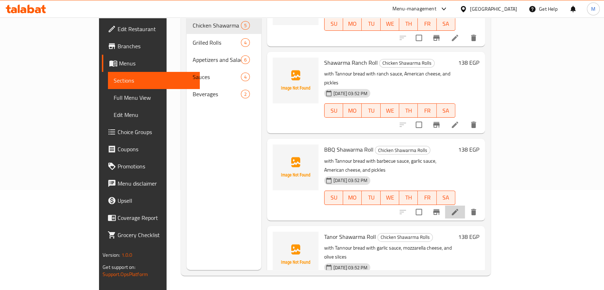
click at [465, 206] on li at bounding box center [455, 212] width 20 height 13
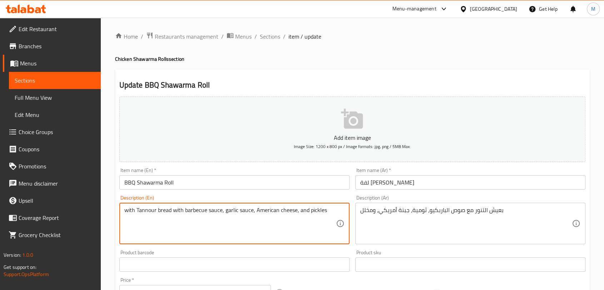
click at [243, 209] on textarea "with Tannour bread with barbecue sauce, garlic sauce, American cheese, and pick…" at bounding box center [230, 224] width 212 height 34
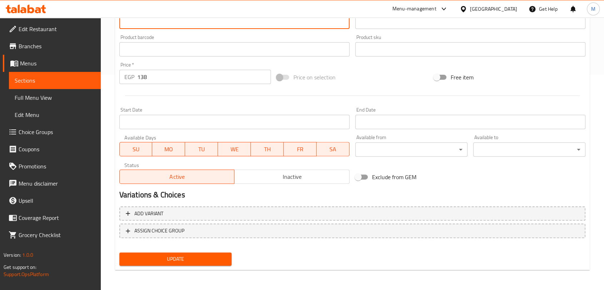
type textarea "with Tannour bread with barbecue sauce, garlic dip, American cheese, and pickles"
click at [199, 259] on span "Update" at bounding box center [175, 258] width 101 height 9
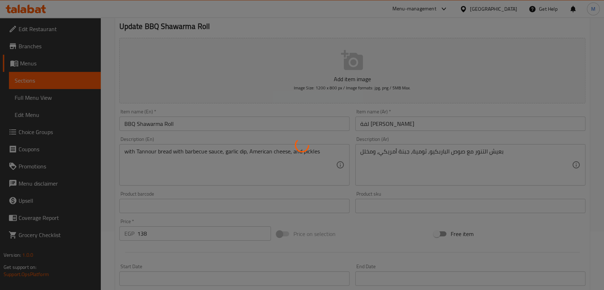
scroll to position [0, 0]
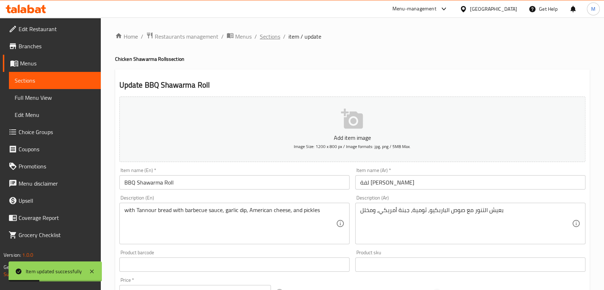
click at [269, 40] on span "Sections" at bounding box center [270, 36] width 20 height 9
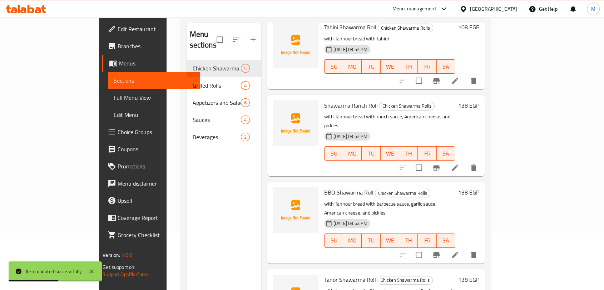
scroll to position [100, 0]
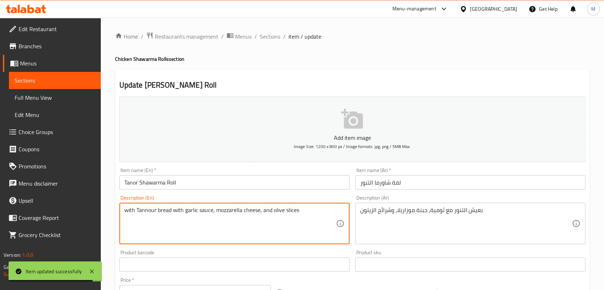
click at [203, 209] on textarea "with Tannour bread with garlic sauce, mozzarella cheese, and olive slices" at bounding box center [230, 224] width 212 height 34
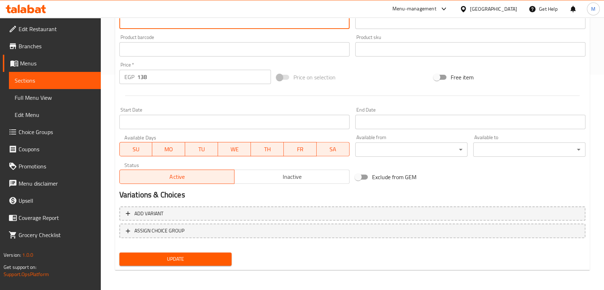
type textarea "with Tannour bread with garlic dip, mozzarella cheese, and olive slices"
click at [200, 254] on span "Update" at bounding box center [175, 258] width 101 height 9
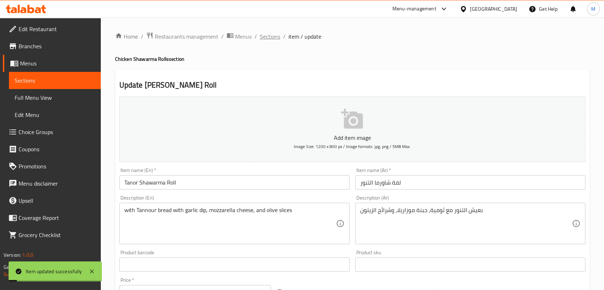
click at [270, 39] on span "Sections" at bounding box center [270, 36] width 20 height 9
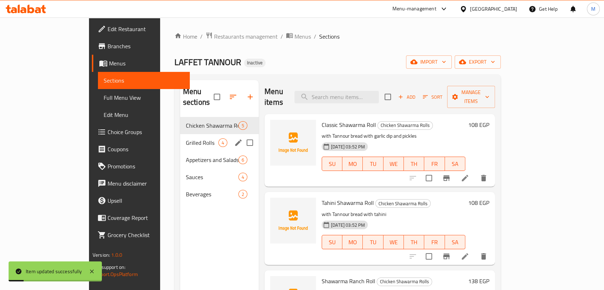
click at [186, 138] on span "Grilled Rolls" at bounding box center [202, 142] width 33 height 9
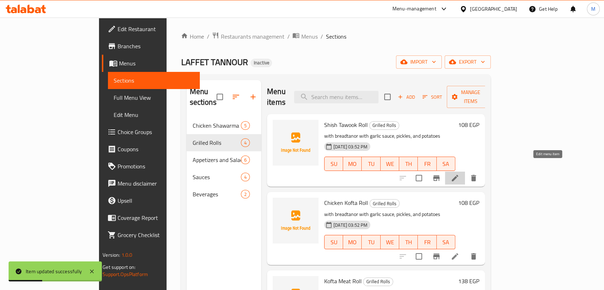
click at [458, 175] on icon at bounding box center [455, 178] width 6 height 6
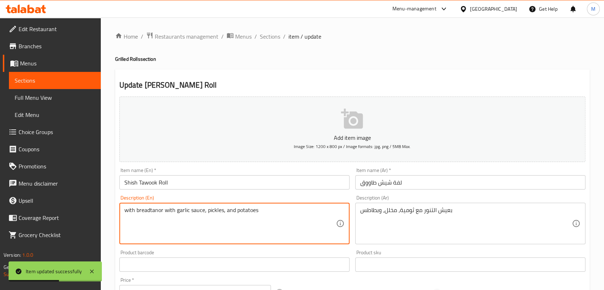
click at [198, 211] on textarea "with breadtanor with garlic sauce, pickles, and potatoes" at bounding box center [230, 224] width 212 height 34
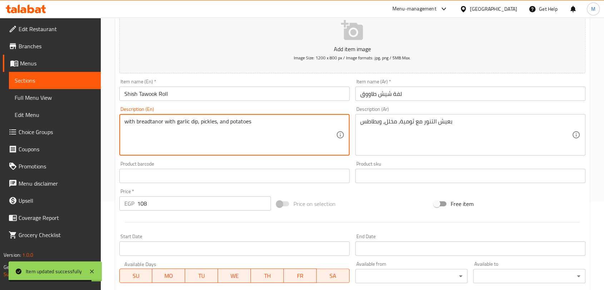
scroll to position [56, 0]
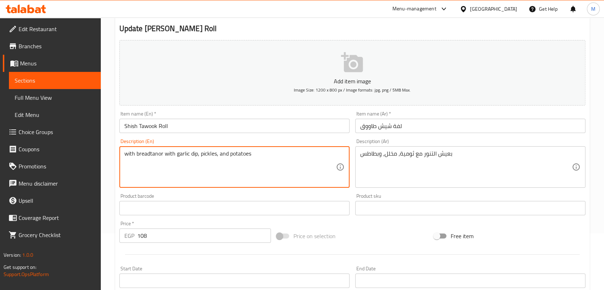
drag, startPoint x: 150, startPoint y: 156, endPoint x: 163, endPoint y: 157, distance: 12.6
click at [163, 157] on textarea "with breadtanor with garlic dip, pickles, and potatoes" at bounding box center [230, 167] width 212 height 34
click at [135, 155] on textarea "with bread with garlic dip, pickles, and potatoes" at bounding box center [230, 167] width 212 height 34
paste textarea "Tannour"
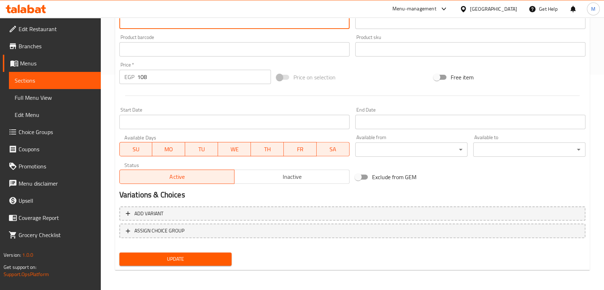
type textarea "with Tannour bread with garlic dip, pickles, and potatoes"
click at [193, 257] on span "Update" at bounding box center [175, 258] width 101 height 9
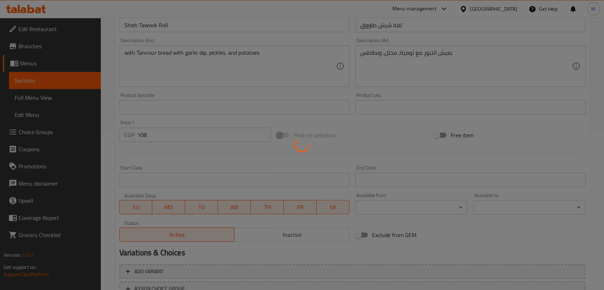
scroll to position [17, 0]
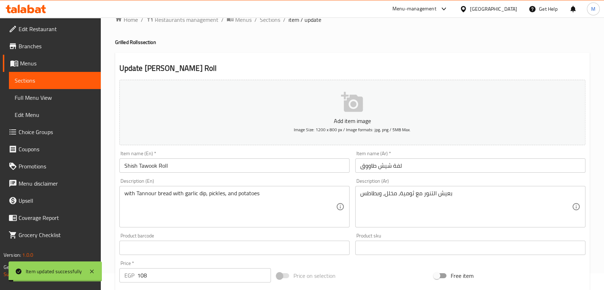
click at [270, 20] on span "Sections" at bounding box center [270, 19] width 20 height 9
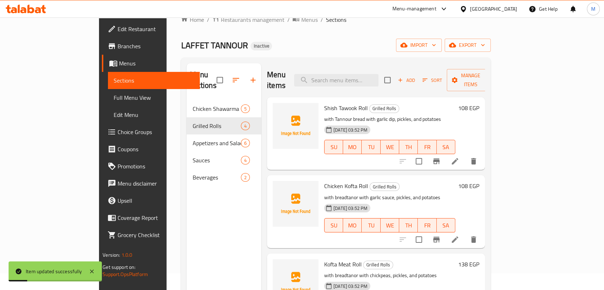
click at [465, 233] on li at bounding box center [455, 239] width 20 height 13
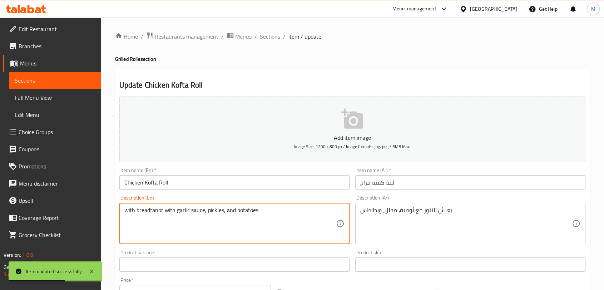
drag, startPoint x: 163, startPoint y: 212, endPoint x: 150, endPoint y: 212, distance: 12.9
click at [137, 210] on textarea "with bread with garlic sauce, pickles, and potatoes" at bounding box center [230, 224] width 212 height 34
paste textarea "Tannour"
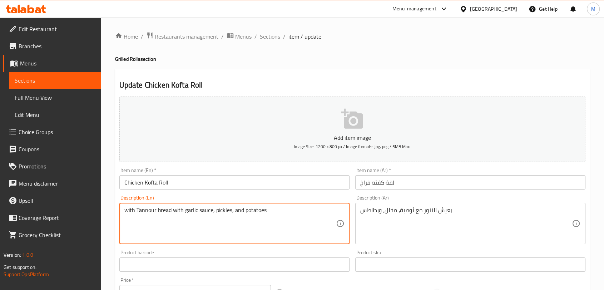
click at [206, 212] on textarea "with Tannour bread with garlic sauce, pickles, and potatoes" at bounding box center [230, 224] width 212 height 34
click at [207, 212] on textarea "with Tannour bread with garlic sauce, pickles, and potatoes" at bounding box center [230, 224] width 212 height 34
click at [207, 211] on textarea "with Tannour bread with garlic sauce, pickles, and potatoes" at bounding box center [230, 224] width 212 height 34
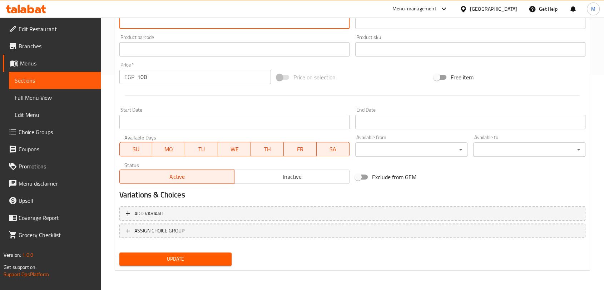
type textarea "with Tannour bread with garlic dip, pickles, and potatoes"
click at [196, 257] on span "Update" at bounding box center [175, 258] width 101 height 9
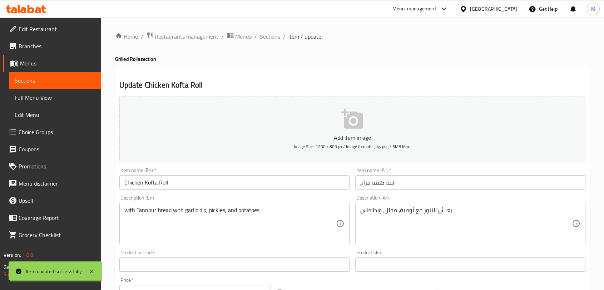
click at [266, 38] on span "Sections" at bounding box center [270, 36] width 20 height 9
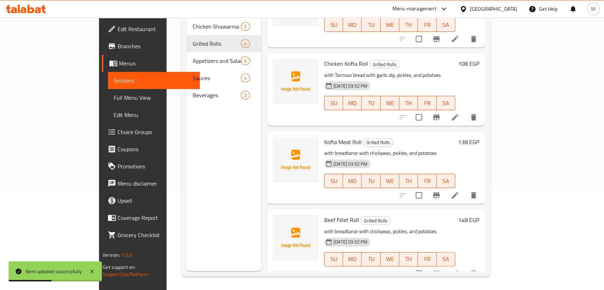
scroll to position [100, 0]
click at [459, 190] on icon at bounding box center [455, 194] width 9 height 9
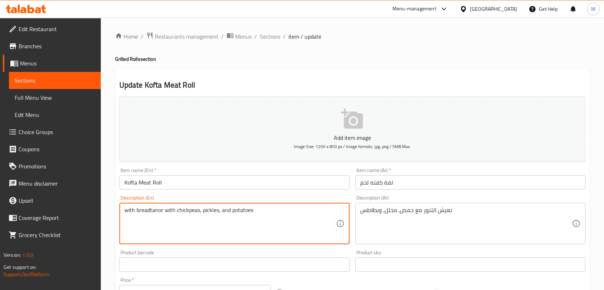
drag, startPoint x: 160, startPoint y: 213, endPoint x: 150, endPoint y: 211, distance: 10.7
click at [135, 211] on textarea "with bread with chickpeas, pickles, and potatoes" at bounding box center [230, 224] width 212 height 34
paste textarea "Tannour"
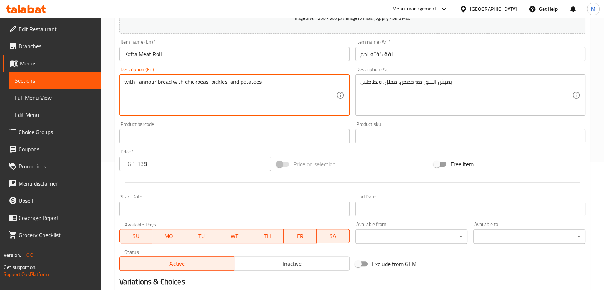
scroll to position [215, 0]
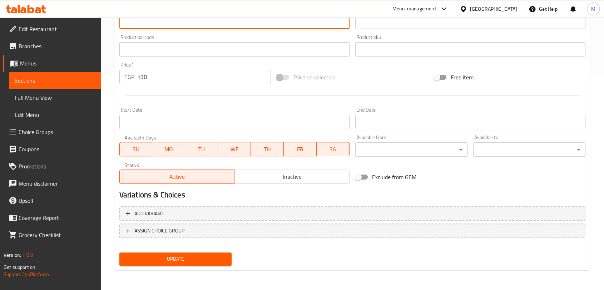
type textarea "with Tannour bread with chickpeas, pickles, and potatoes"
click at [168, 259] on span "Update" at bounding box center [175, 258] width 101 height 9
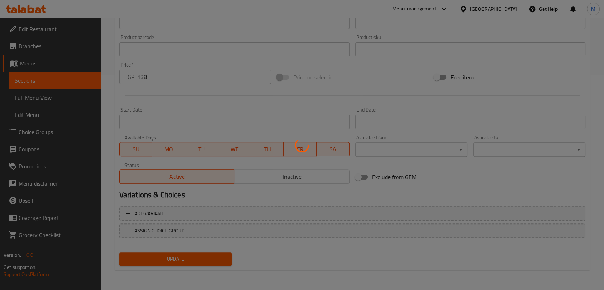
click at [168, 259] on div at bounding box center [302, 145] width 604 height 290
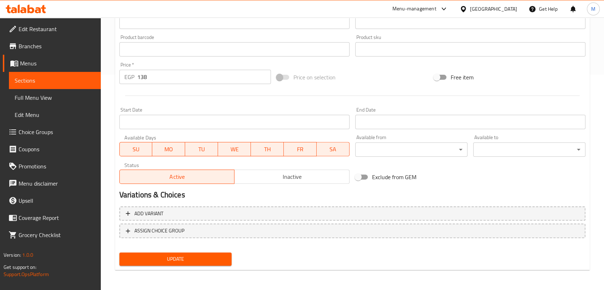
click at [179, 257] on span "Update" at bounding box center [175, 258] width 101 height 9
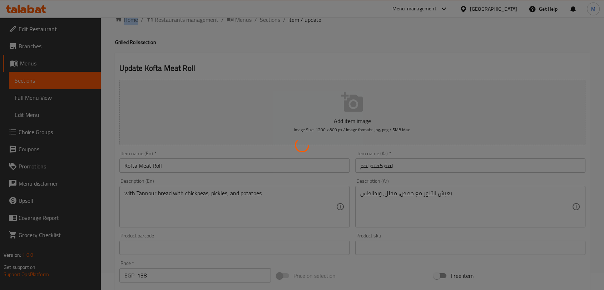
scroll to position [0, 0]
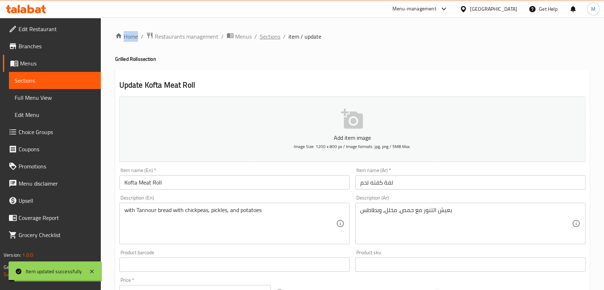
click at [278, 37] on span "Sections" at bounding box center [270, 36] width 20 height 9
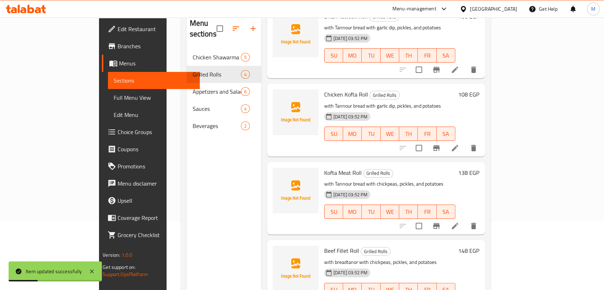
scroll to position [100, 0]
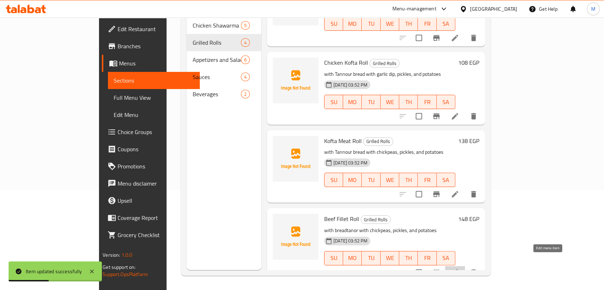
click at [459, 268] on icon at bounding box center [455, 272] width 9 height 9
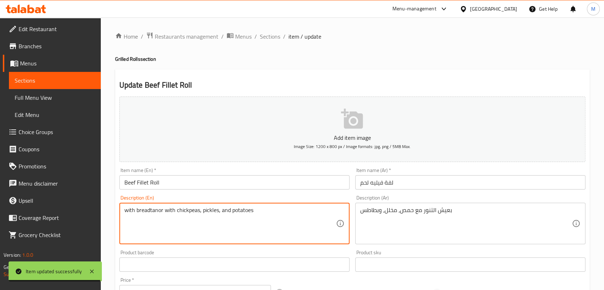
paste textarea "Tannour"
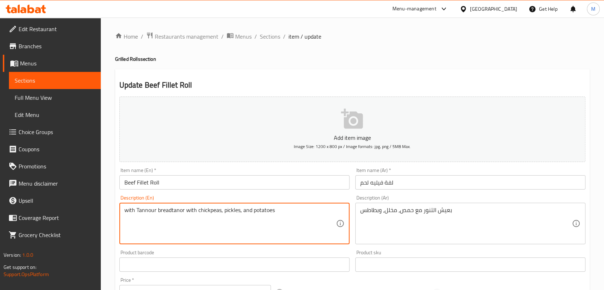
drag, startPoint x: 183, startPoint y: 211, endPoint x: 171, endPoint y: 208, distance: 12.3
click at [171, 208] on textarea "with Tannour breadtanor with chickpeas, pickles, and potatoes" at bounding box center [230, 224] width 212 height 34
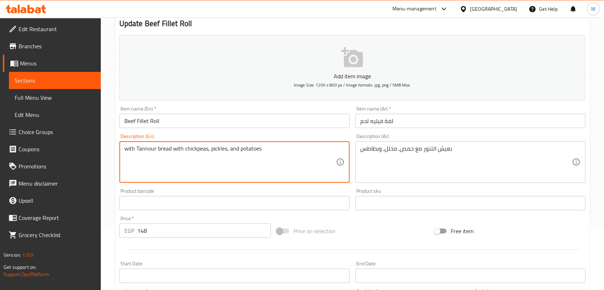
scroll to position [215, 0]
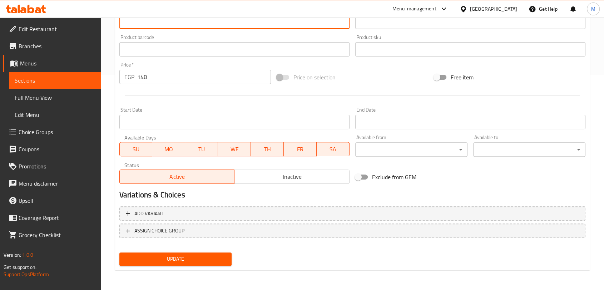
type textarea "with Tannour bread with chickpeas, pickles, and potatoes"
click at [196, 257] on span "Update" at bounding box center [175, 258] width 101 height 9
click at [196, 257] on div at bounding box center [302, 145] width 604 height 290
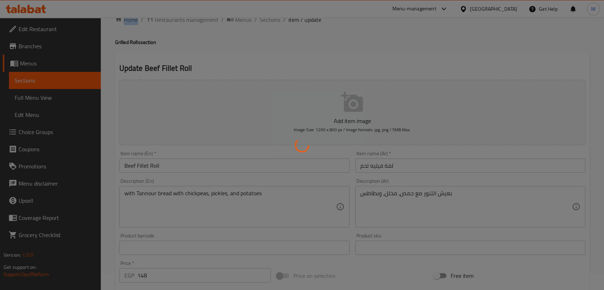
scroll to position [0, 0]
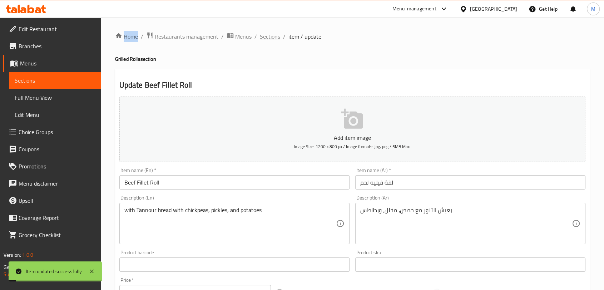
click at [274, 32] on span "Sections" at bounding box center [270, 36] width 20 height 9
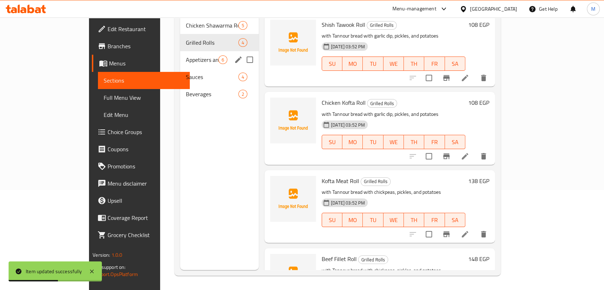
click at [180, 54] on div "Appetizers and Salads 6" at bounding box center [219, 59] width 79 height 17
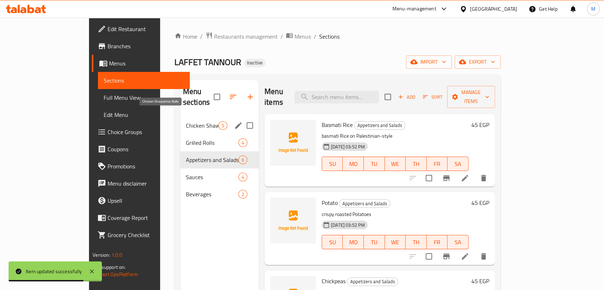
click at [186, 121] on span "Chicken Shawarma Rolls" at bounding box center [202, 125] width 33 height 9
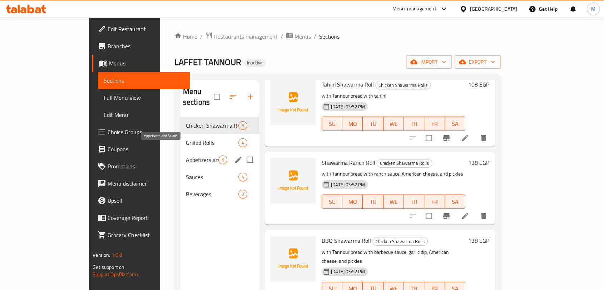
click at [186, 138] on span "Grilled Rolls" at bounding box center [212, 142] width 53 height 9
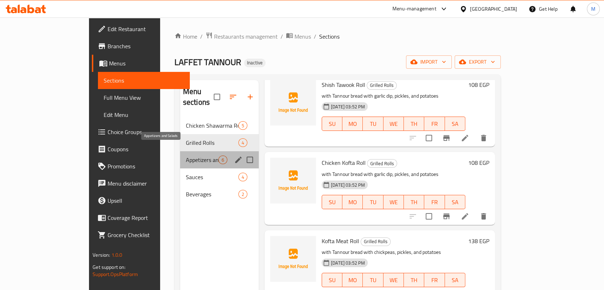
click at [186, 155] on span "Appetizers and Salads" at bounding box center [202, 159] width 33 height 9
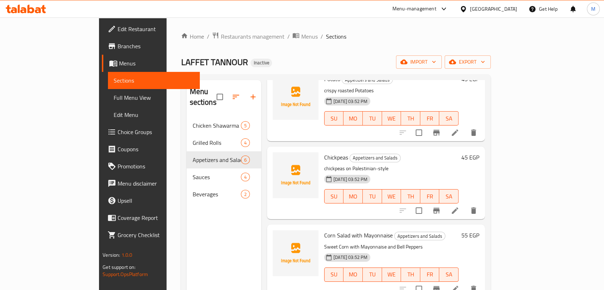
scroll to position [197, 0]
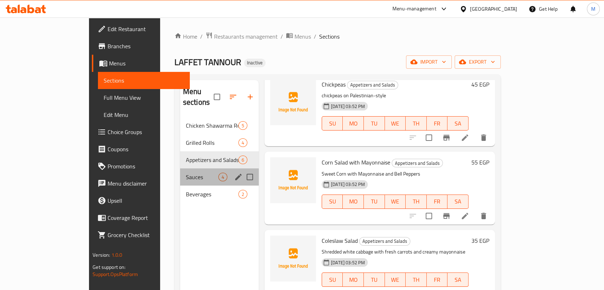
click at [180, 168] on div "Sauces 4" at bounding box center [219, 176] width 79 height 17
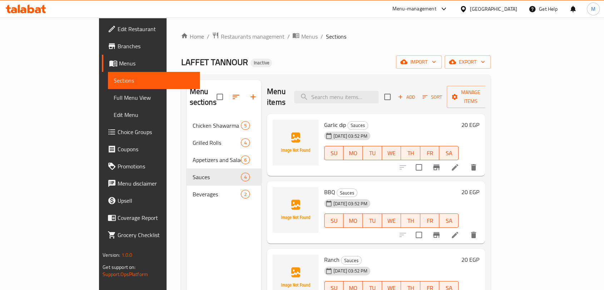
click at [114, 102] on span "Full Menu View" at bounding box center [154, 97] width 80 height 9
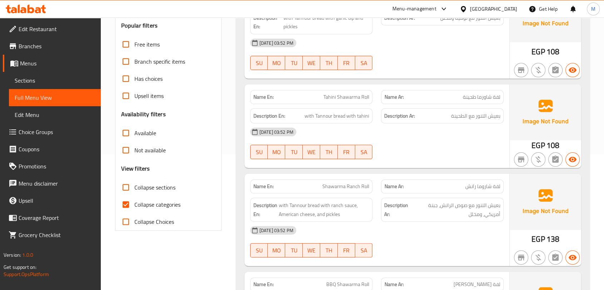
scroll to position [159, 0]
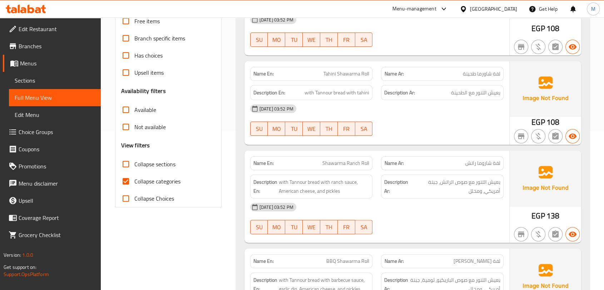
click at [139, 179] on span "Collapse categories" at bounding box center [157, 181] width 46 height 9
click at [134, 179] on input "Collapse categories" at bounding box center [125, 181] width 17 height 17
checkbox input "false"
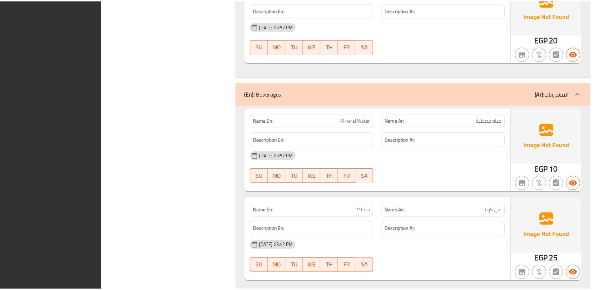
scroll to position [1977, 0]
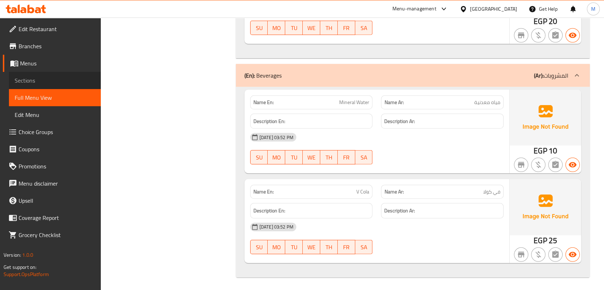
click at [52, 83] on span "Sections" at bounding box center [55, 80] width 80 height 9
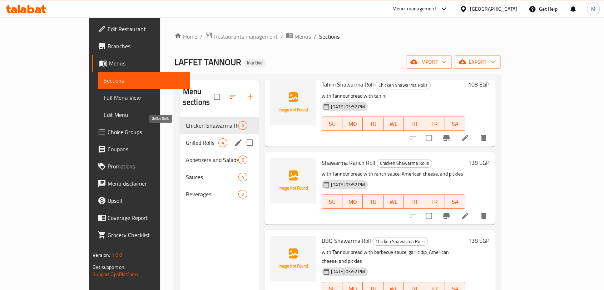
click at [186, 138] on span "Grilled Rolls" at bounding box center [202, 142] width 33 height 9
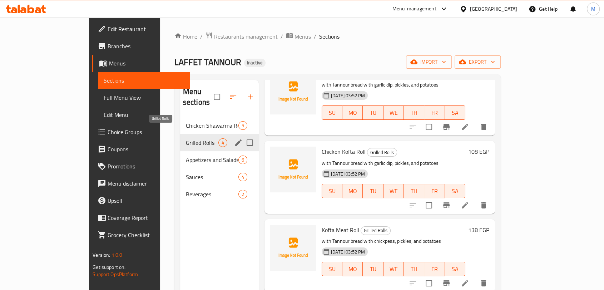
scroll to position [40, 0]
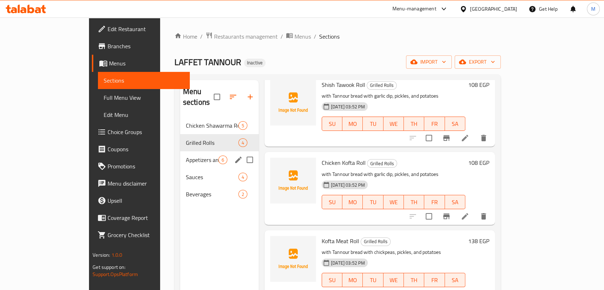
click at [180, 151] on div "Appetizers and Salads 6" at bounding box center [219, 159] width 79 height 17
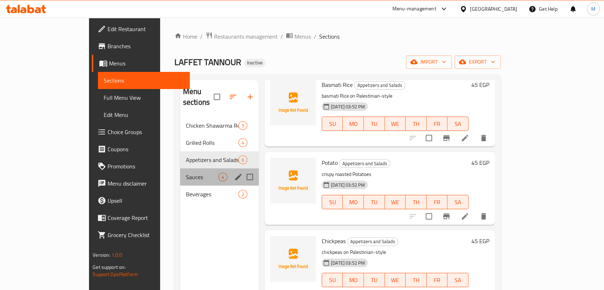
click at [180, 168] on div "Sauces 4" at bounding box center [219, 176] width 79 height 17
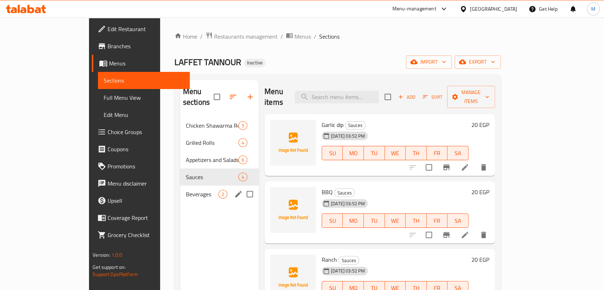
click at [180, 185] on div "Beverages 2" at bounding box center [219, 193] width 79 height 17
